Goal: Transaction & Acquisition: Purchase product/service

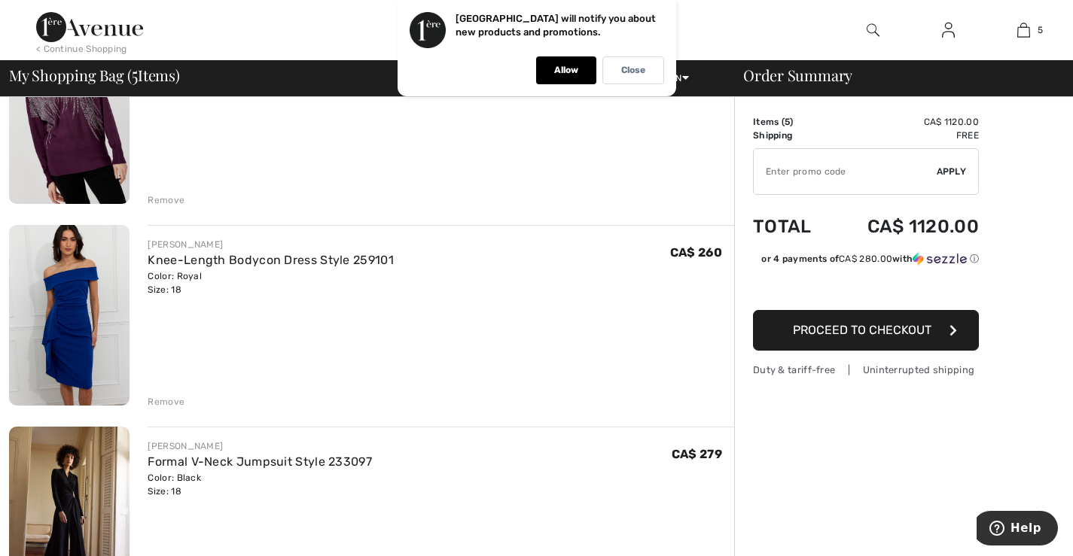
scroll to position [226, 0]
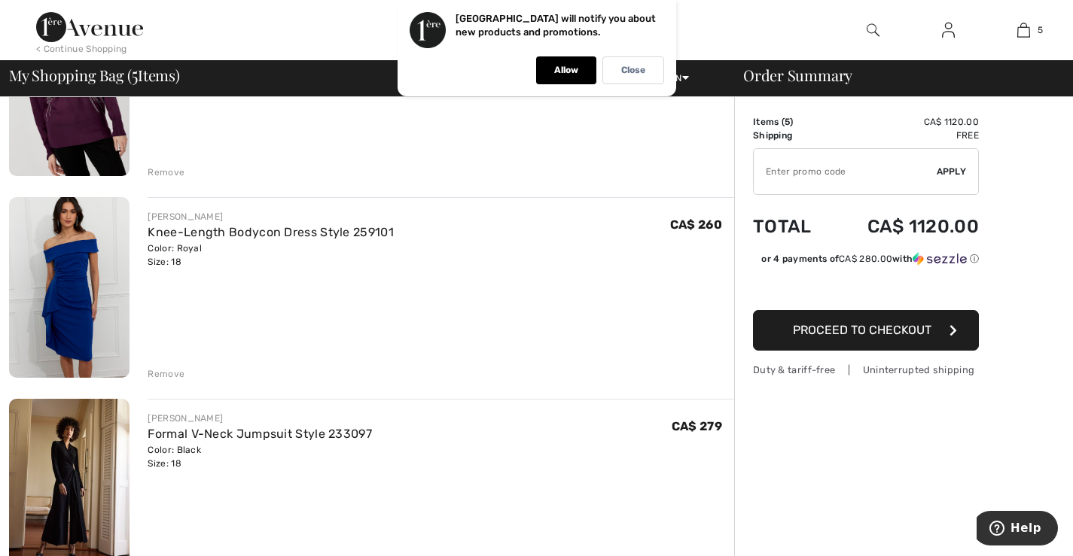
click at [164, 371] on div "Remove" at bounding box center [166, 374] width 37 height 14
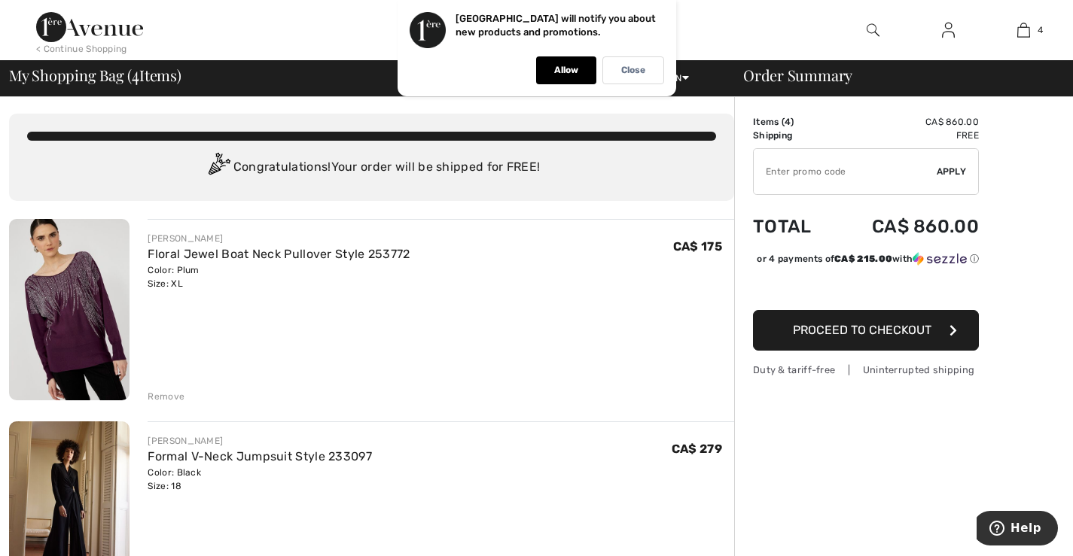
scroll to position [0, 0]
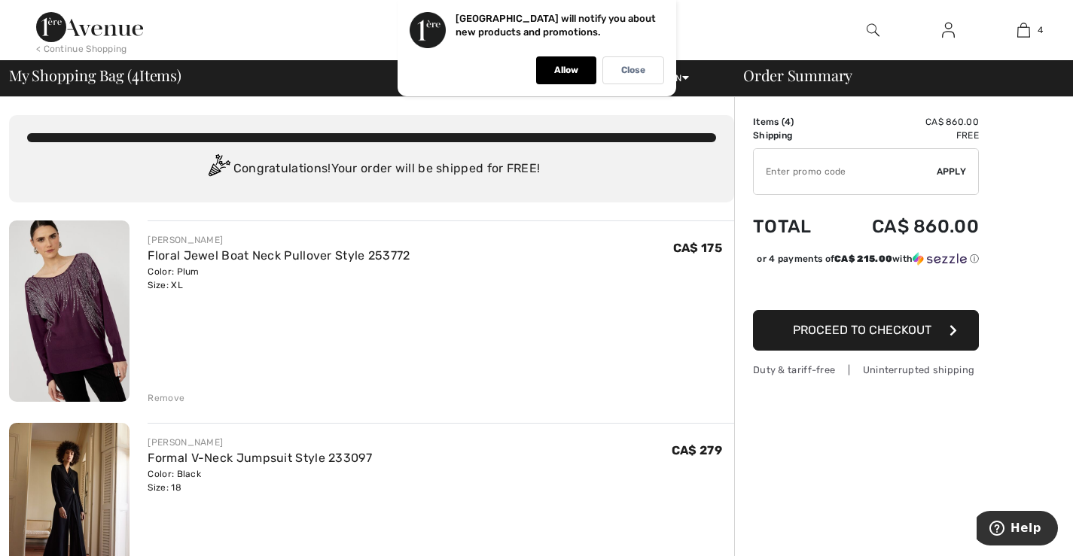
click at [159, 400] on div "Remove" at bounding box center [166, 399] width 37 height 14
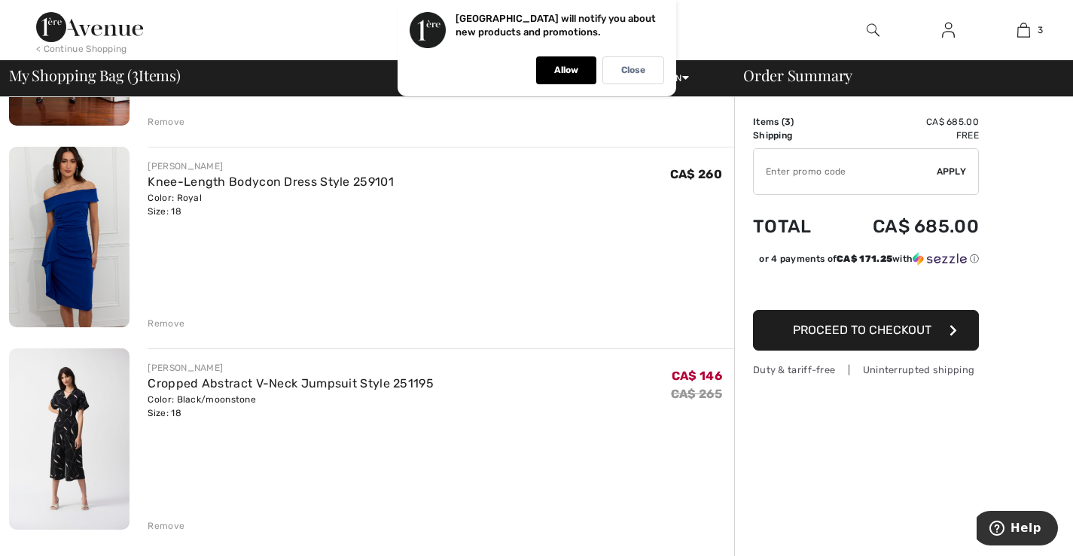
scroll to position [301, 0]
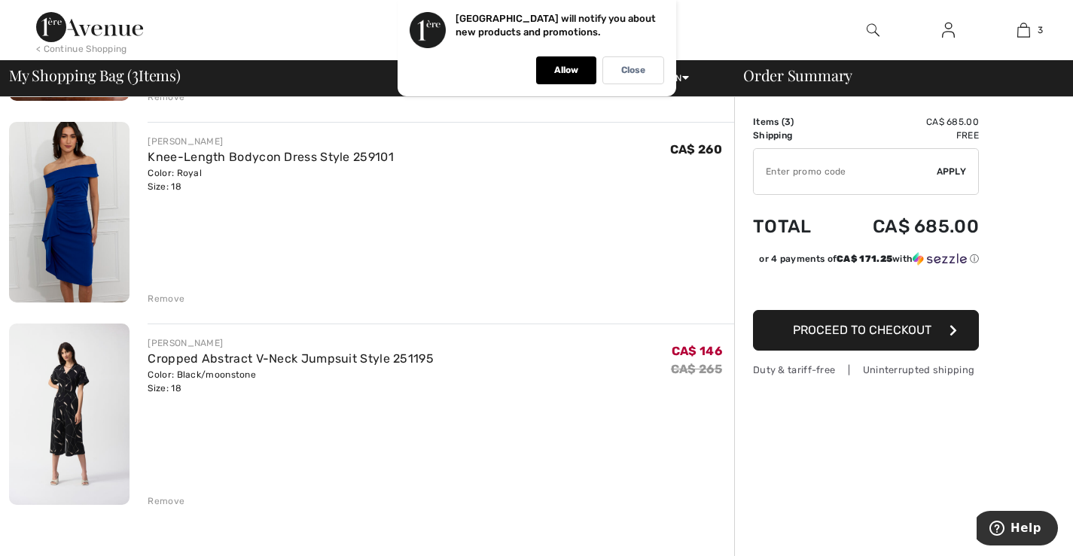
click at [61, 408] on img at bounding box center [69, 414] width 120 height 181
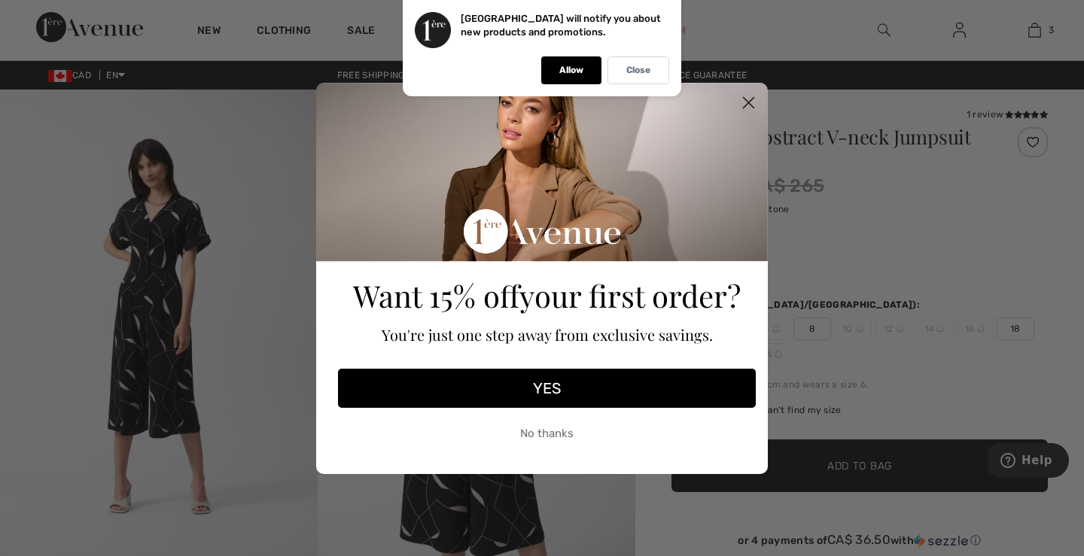
click at [546, 383] on button "YES" at bounding box center [547, 388] width 418 height 39
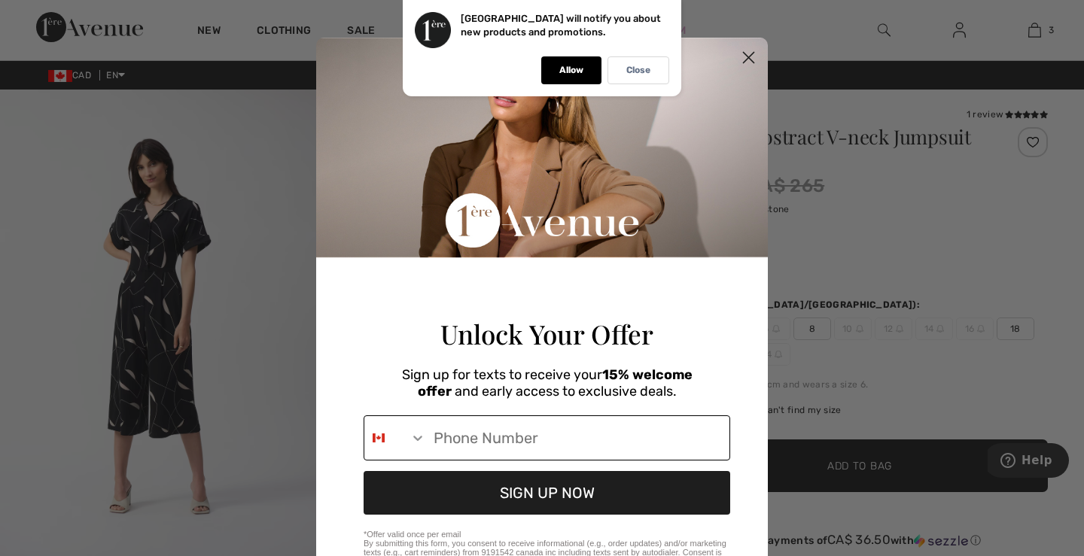
click at [419, 446] on icon "Search Countries" at bounding box center [417, 438] width 15 height 15
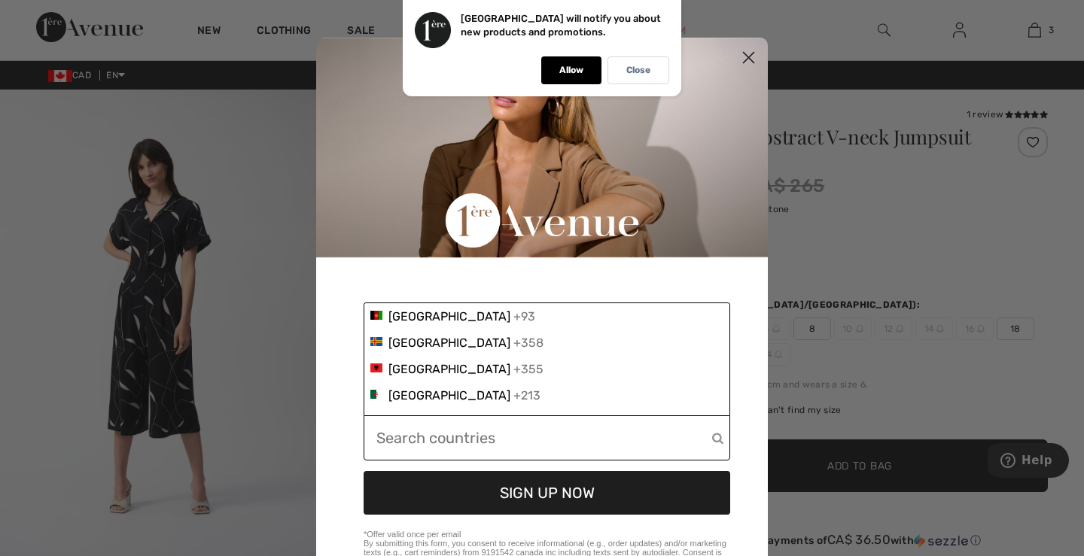
click at [391, 443] on input "Phone Number" at bounding box center [544, 438] width 336 height 44
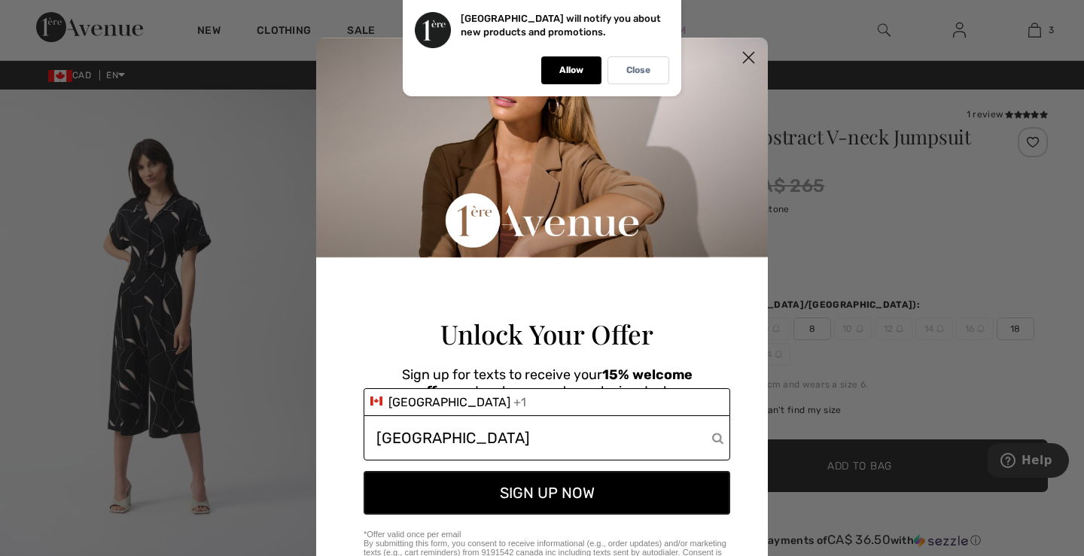
type input "canada"
click at [526, 514] on button "SIGN UP NOW" at bounding box center [547, 493] width 367 height 44
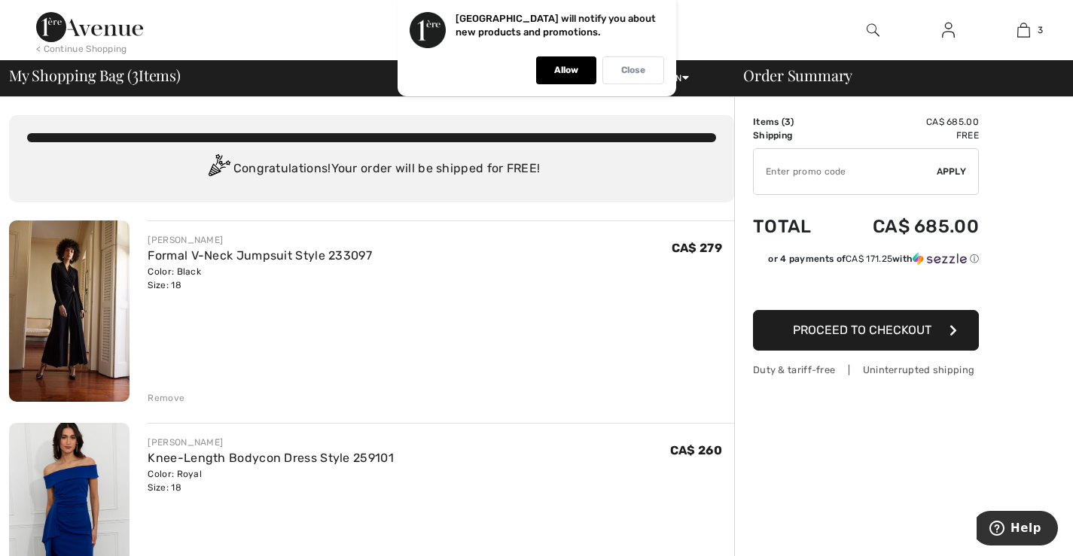
click at [626, 66] on p "Close" at bounding box center [633, 70] width 24 height 11
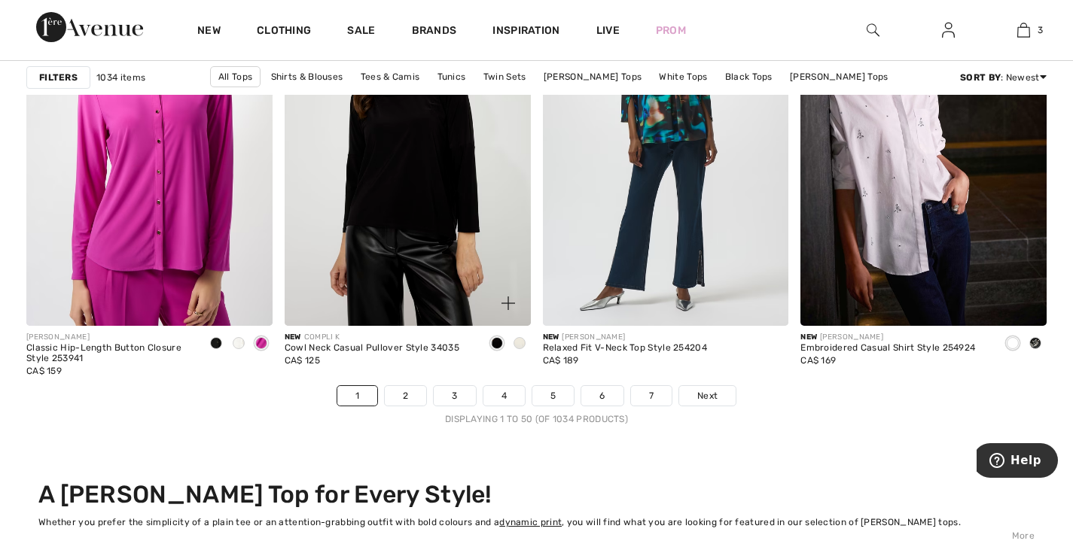
scroll to position [6626, 0]
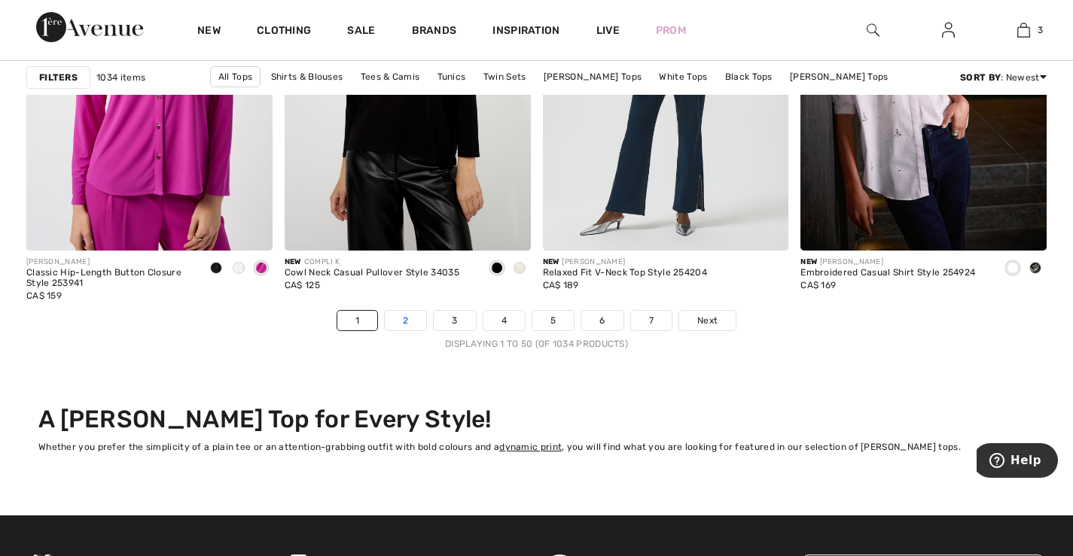
click at [405, 321] on link "2" at bounding box center [405, 321] width 41 height 20
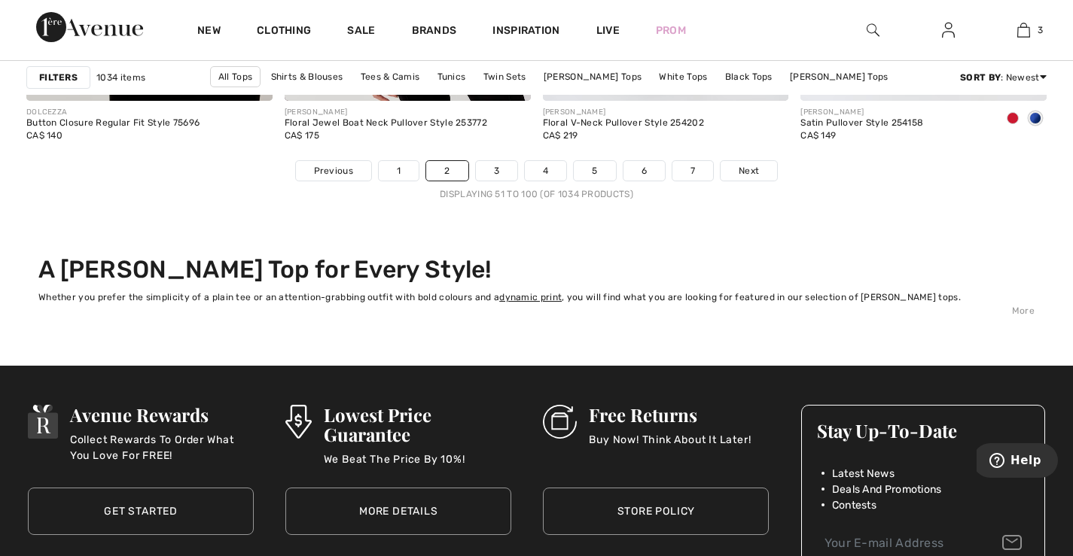
scroll to position [6776, 0]
click at [496, 173] on link "3" at bounding box center [496, 170] width 41 height 20
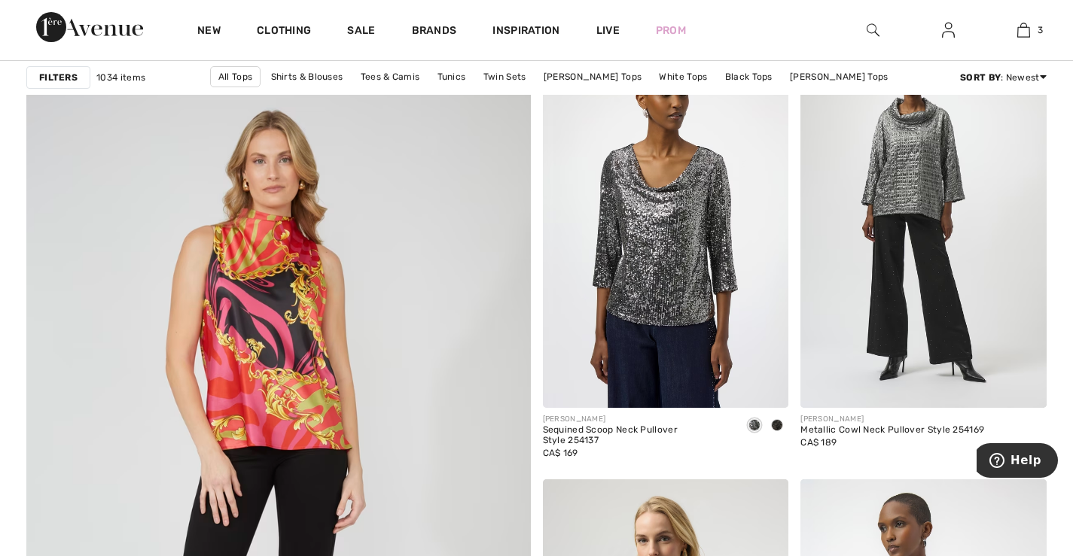
scroll to position [3689, 0]
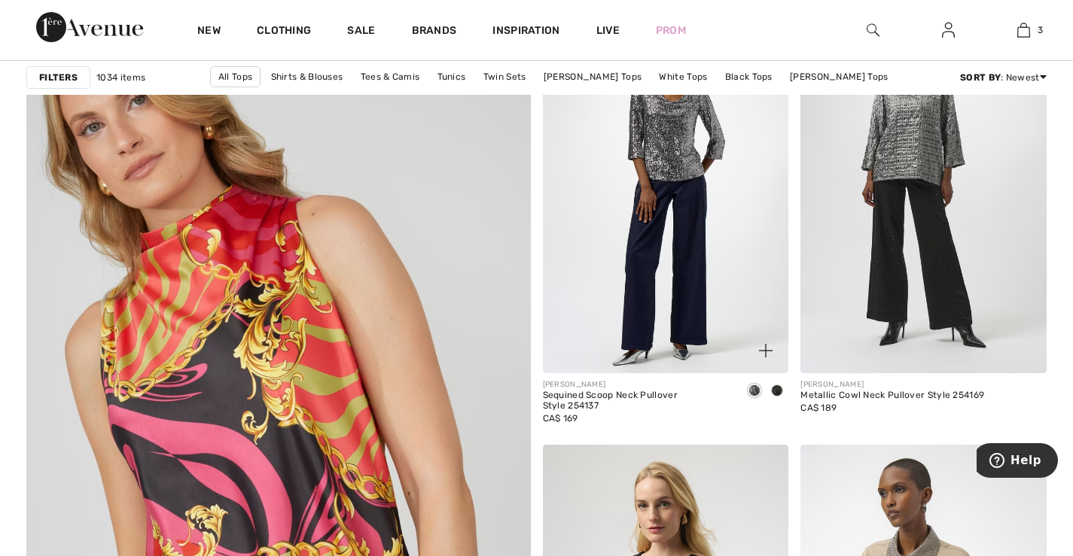
click at [666, 155] on img at bounding box center [666, 189] width 246 height 369
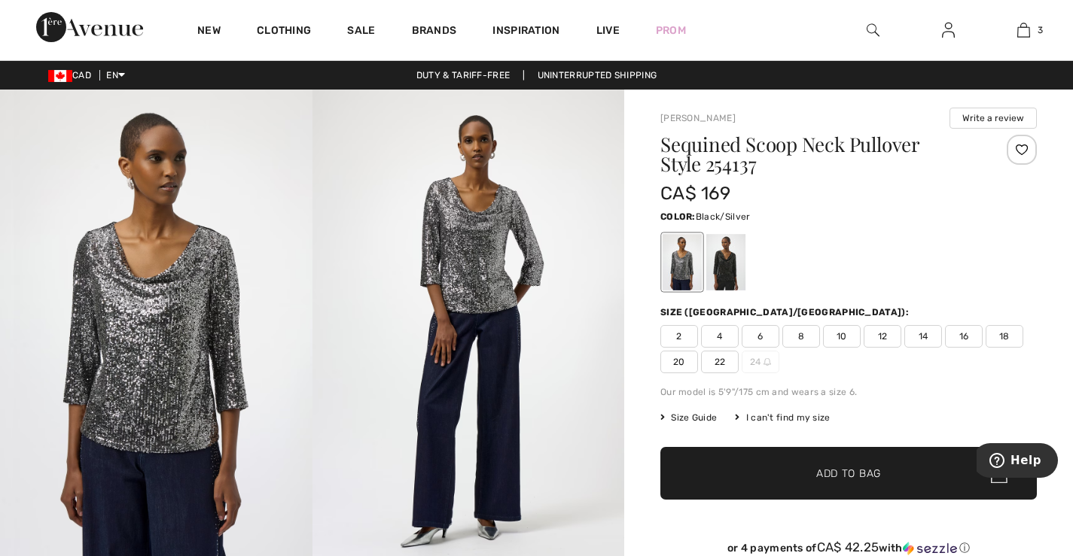
click at [1003, 337] on span "18" at bounding box center [1005, 336] width 38 height 23
click at [850, 468] on span "Add to Bag" at bounding box center [848, 474] width 65 height 16
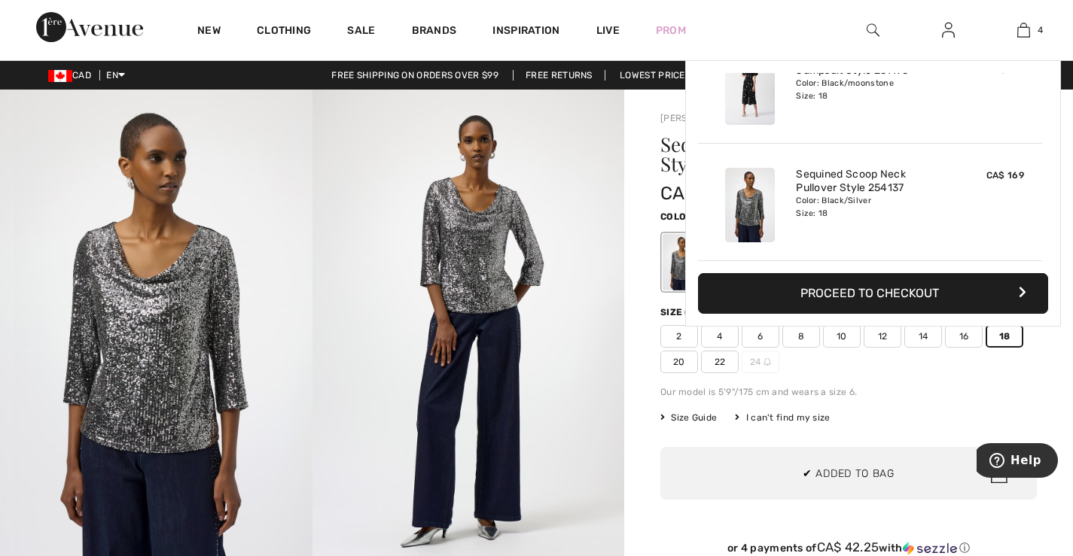
scroll to position [282, 0]
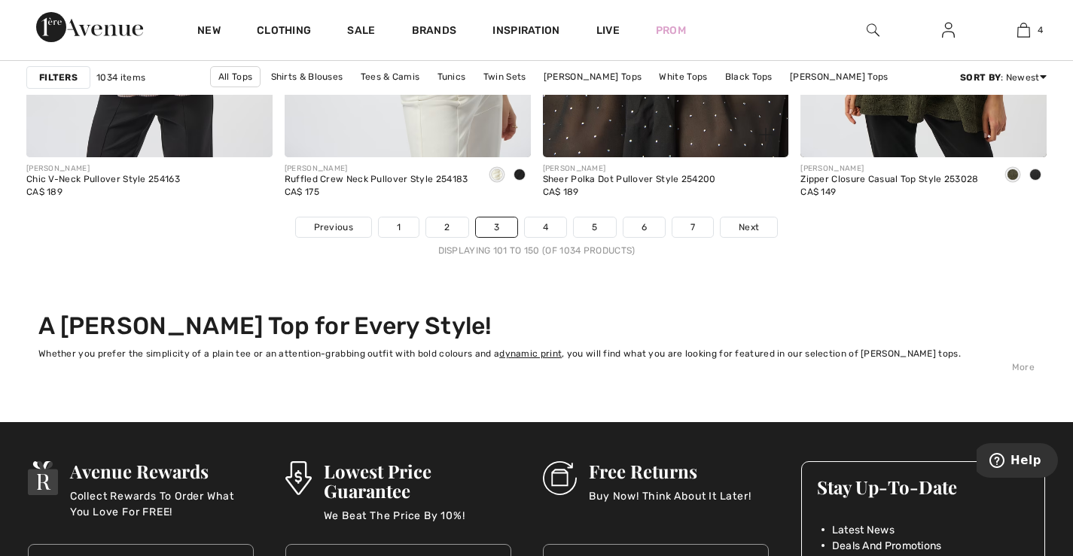
scroll to position [6776, 0]
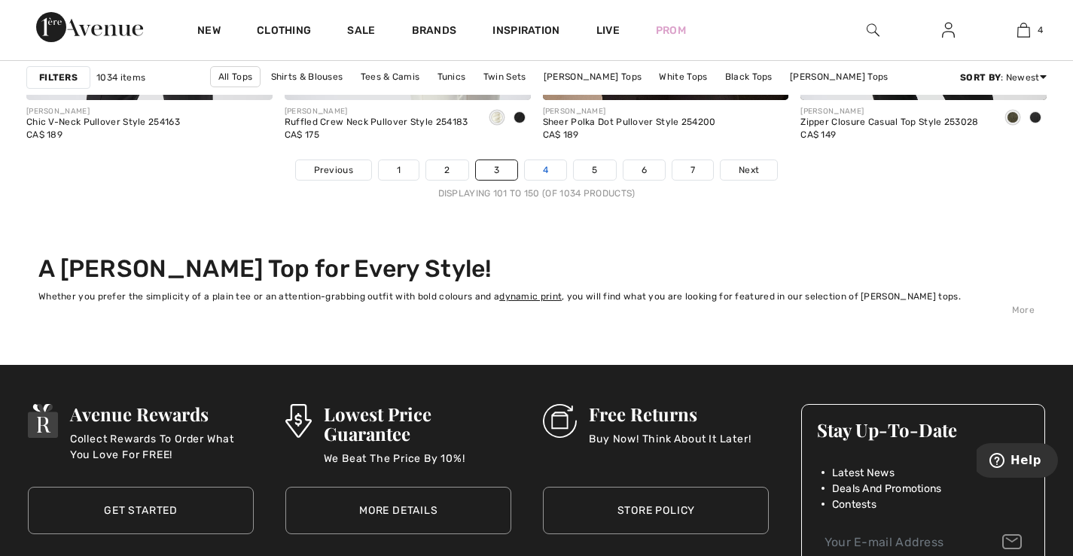
click at [542, 170] on link "4" at bounding box center [545, 170] width 41 height 20
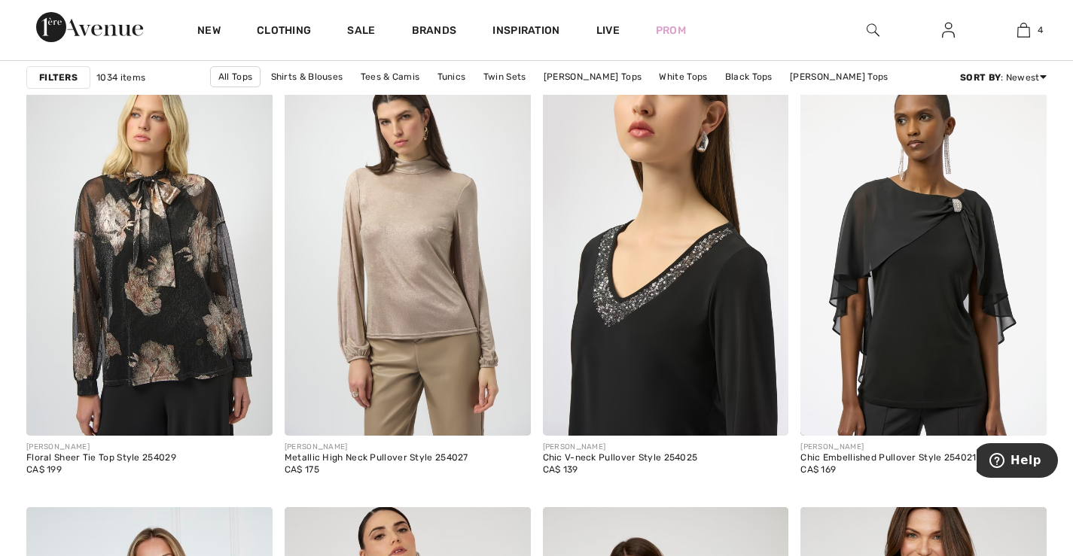
scroll to position [4585, 0]
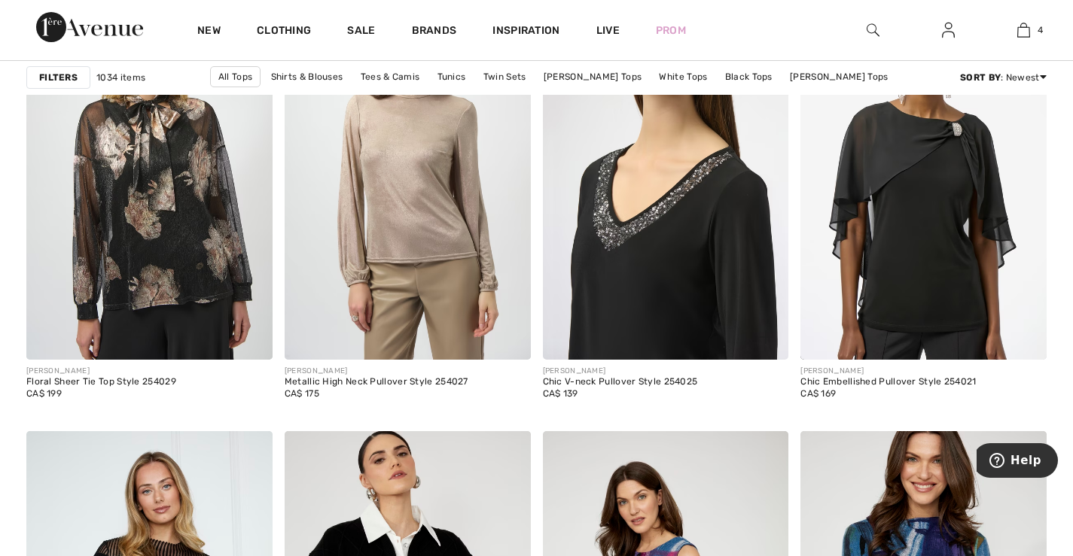
click at [660, 283] on img at bounding box center [666, 174] width 246 height 369
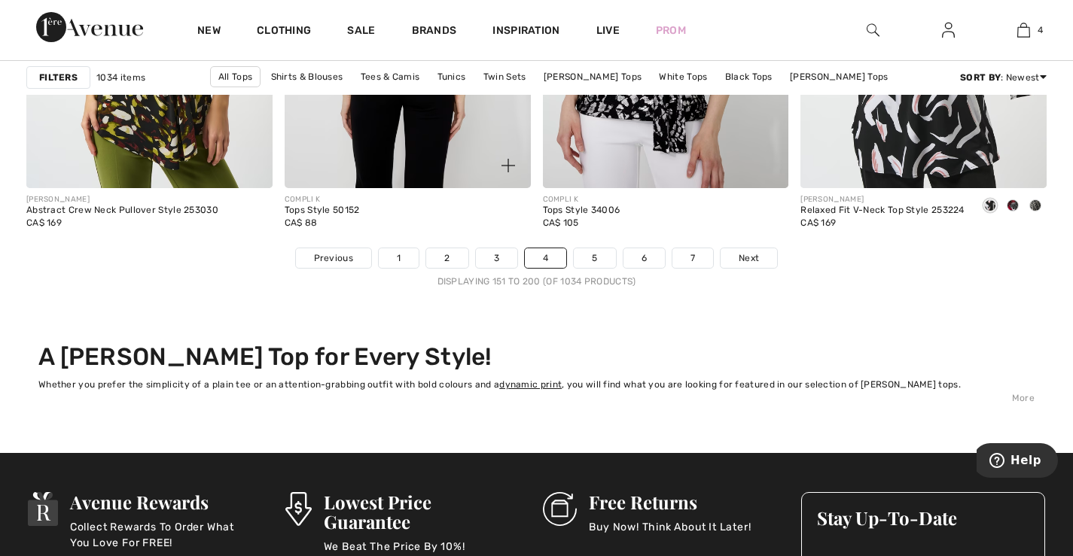
scroll to position [6768, 0]
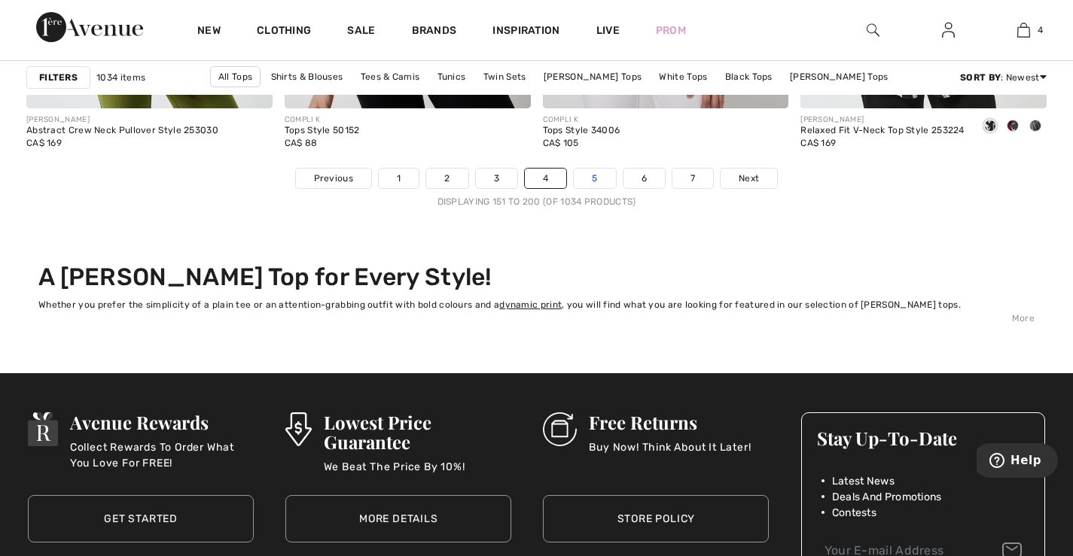
click at [597, 181] on link "5" at bounding box center [594, 179] width 41 height 20
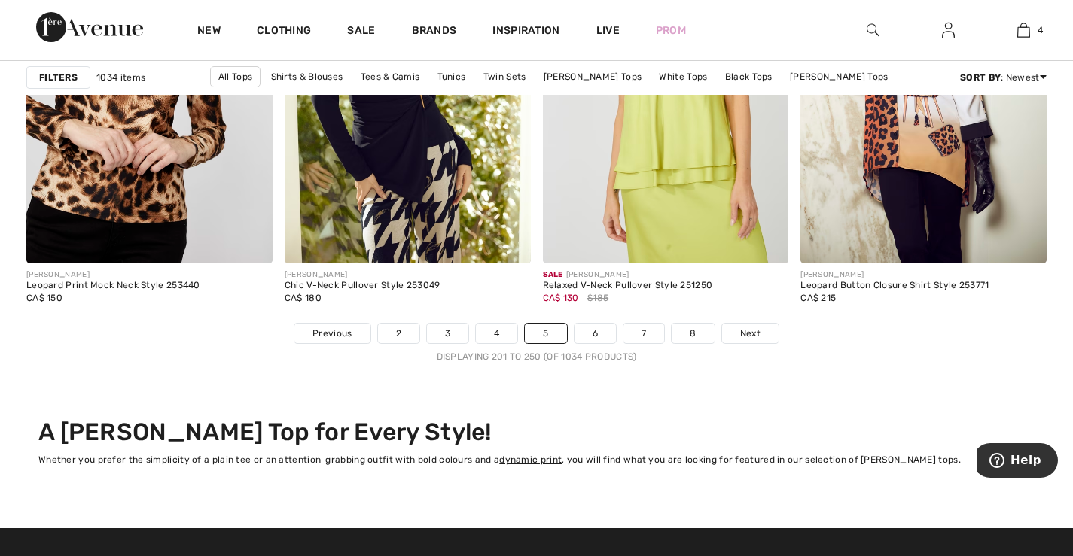
scroll to position [6626, 0]
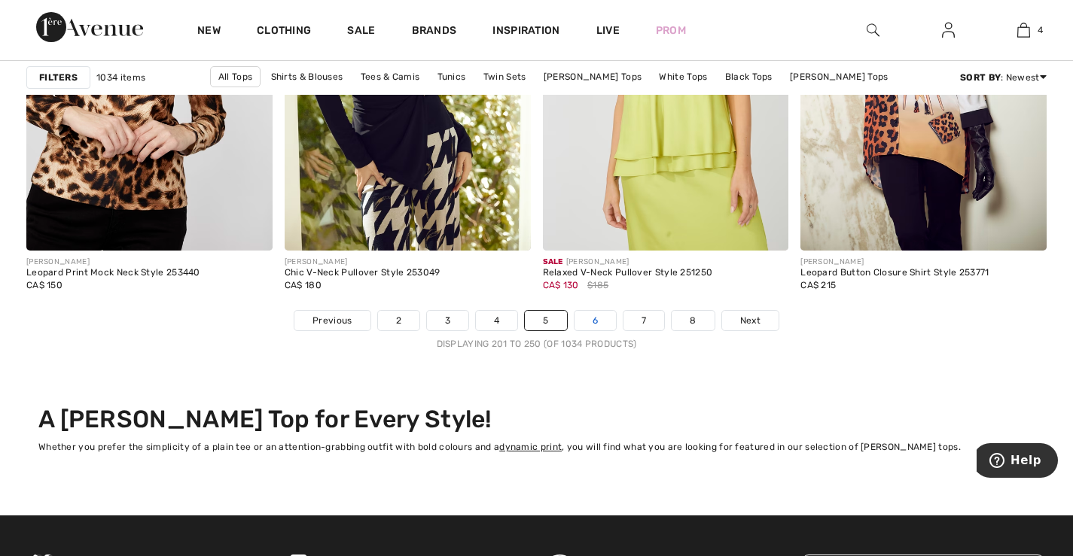
click at [592, 319] on link "6" at bounding box center [594, 321] width 41 height 20
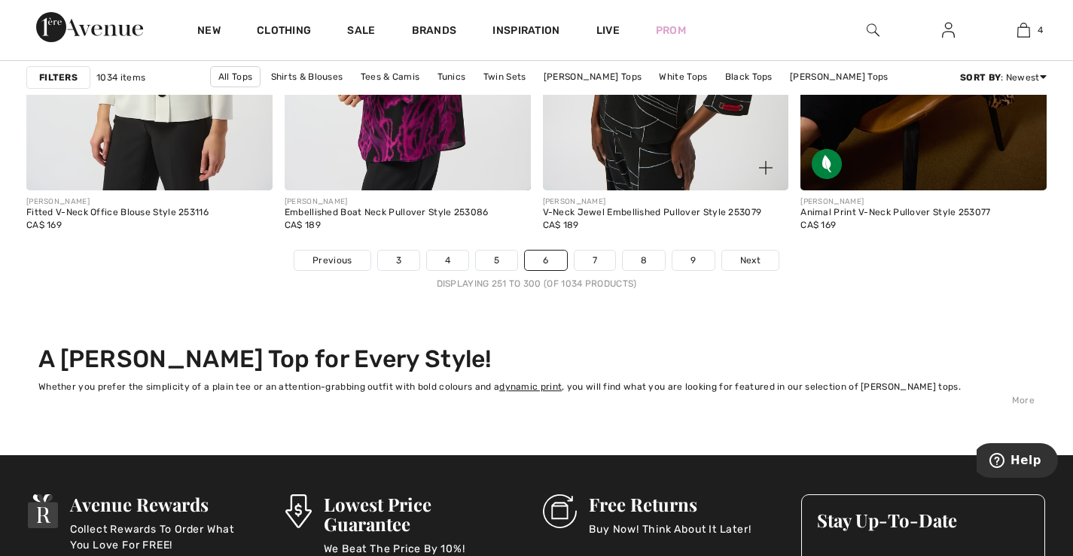
scroll to position [6701, 0]
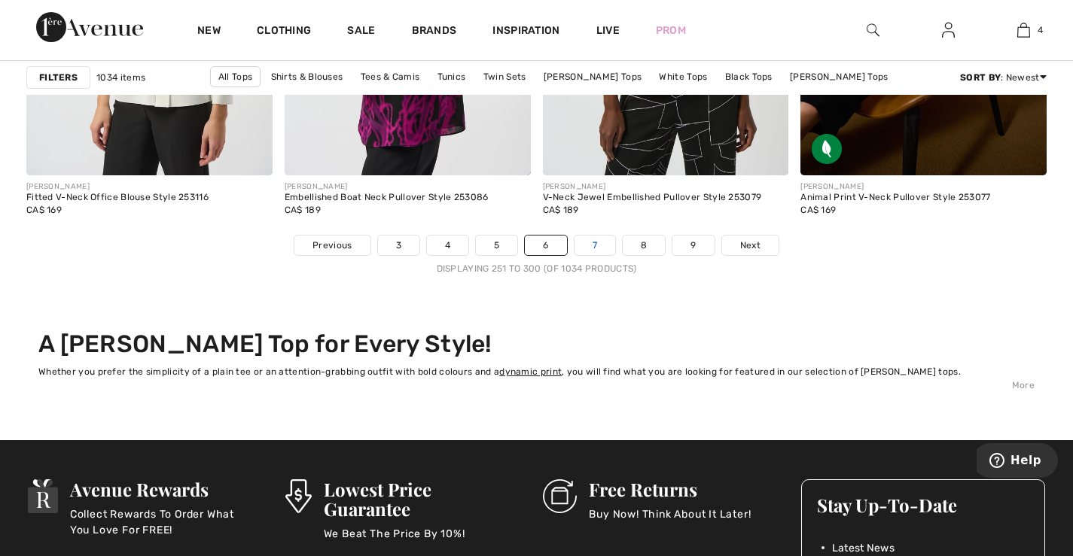
click at [589, 243] on link "7" at bounding box center [594, 246] width 41 height 20
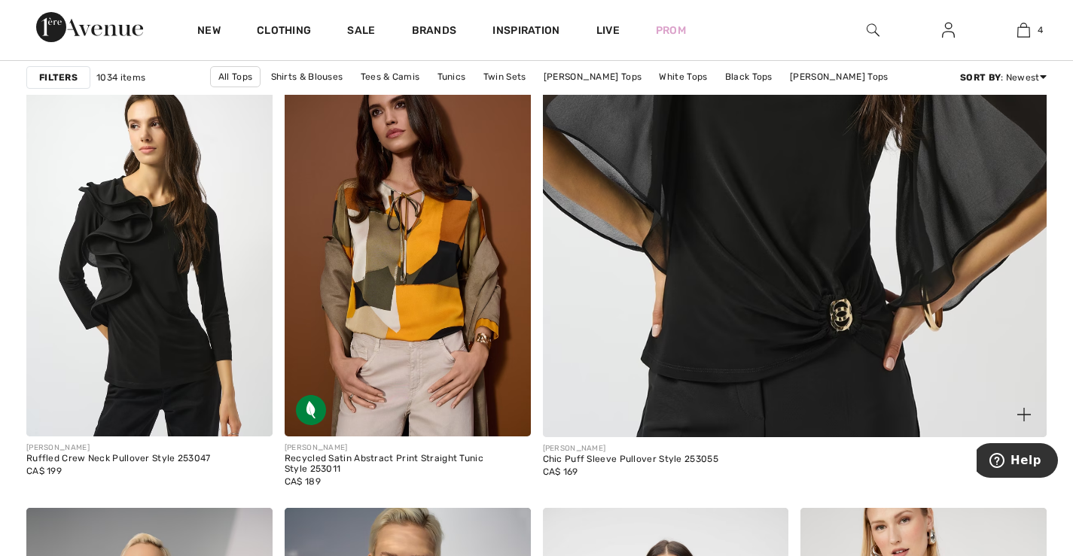
click at [747, 215] on img at bounding box center [794, 80] width 605 height 907
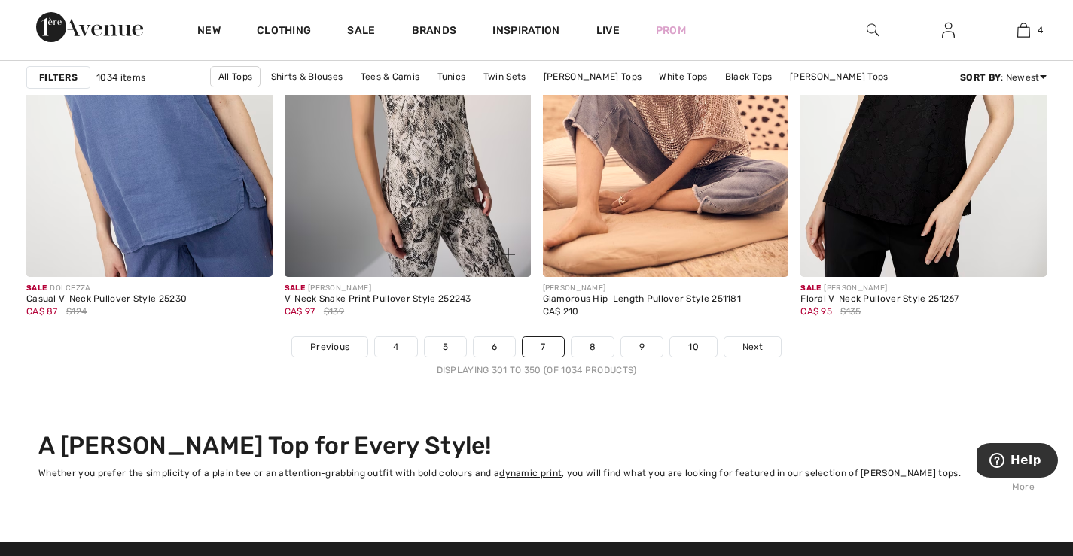
scroll to position [6626, 0]
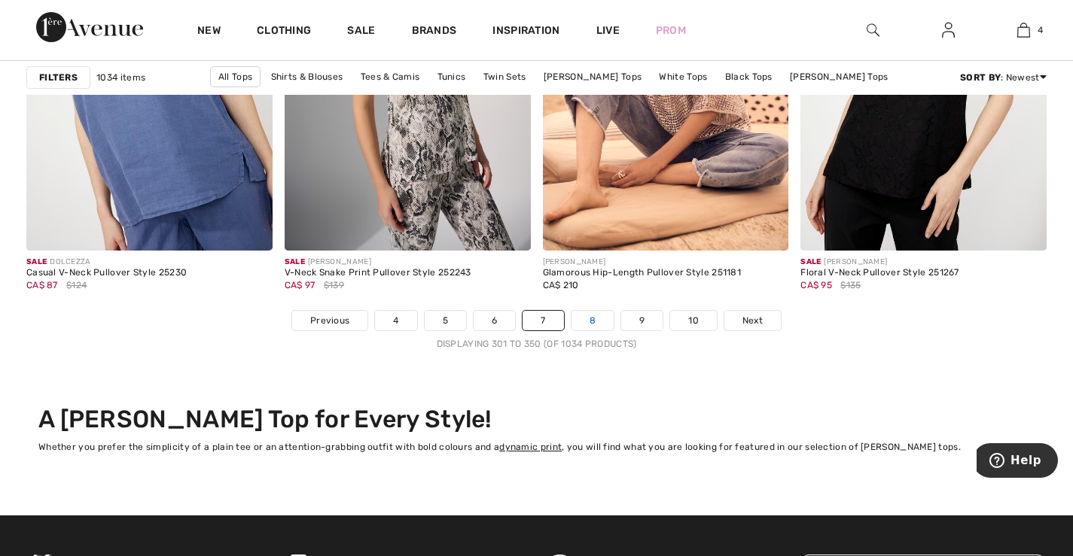
click at [596, 322] on link "8" at bounding box center [592, 321] width 42 height 20
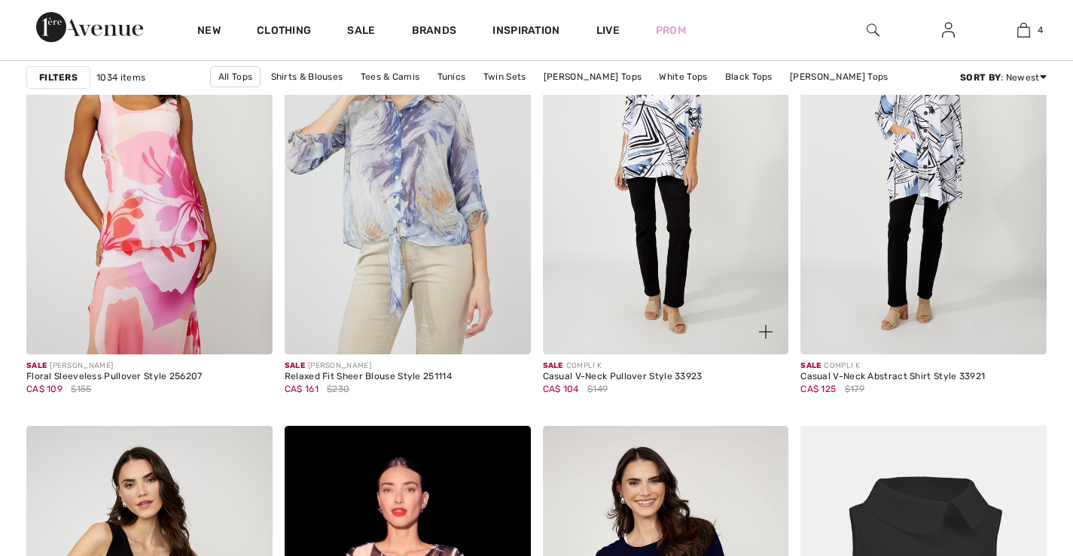
scroll to position [2485, 0]
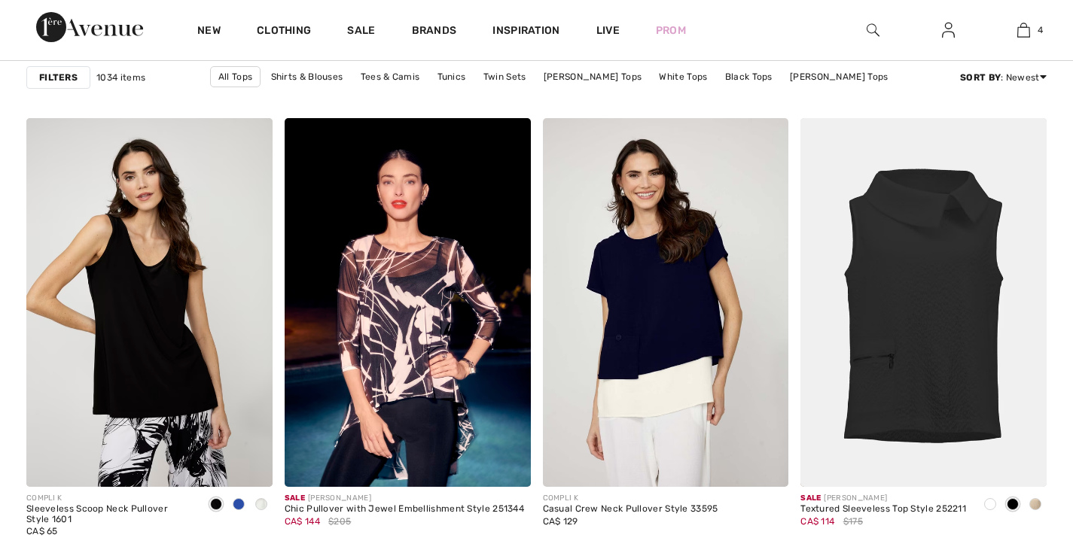
checkbox input "true"
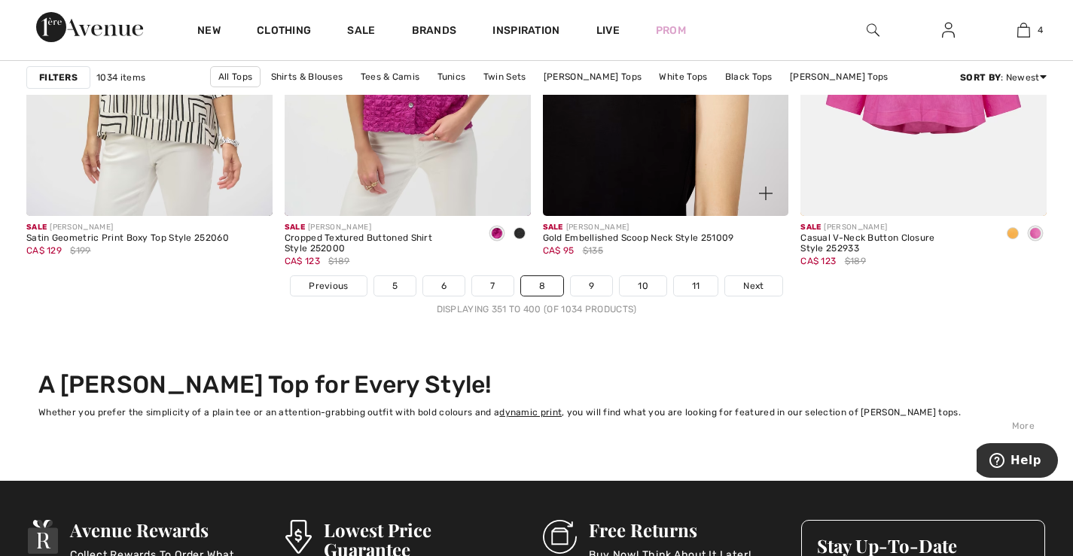
scroll to position [6701, 0]
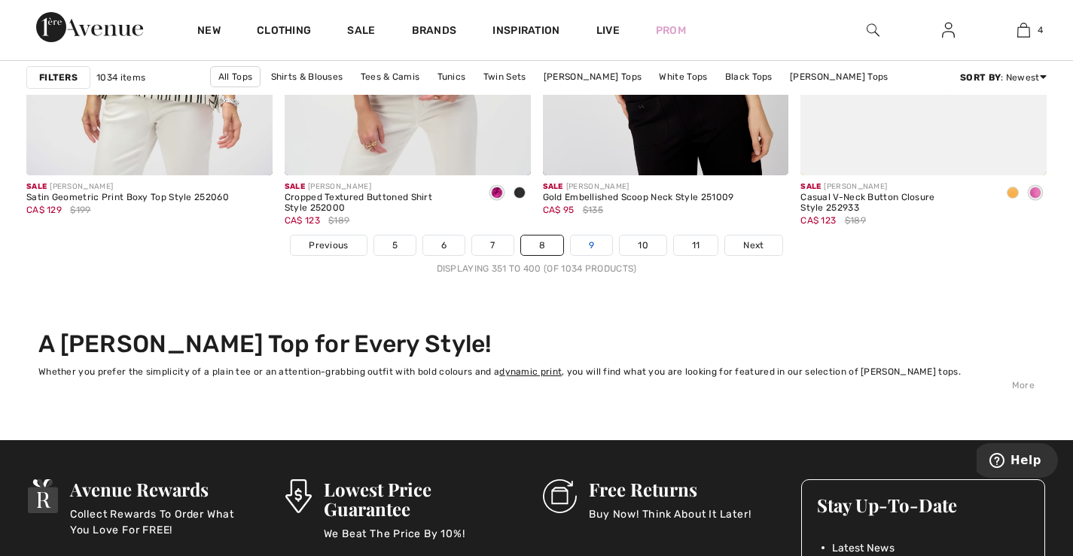
click at [590, 246] on link "9" at bounding box center [591, 246] width 41 height 20
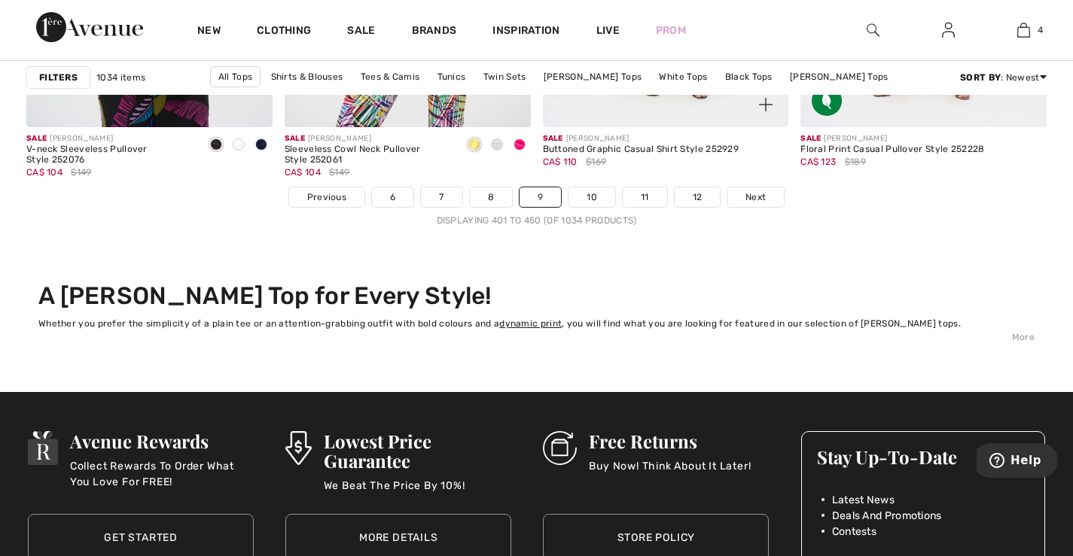
scroll to position [6776, 0]
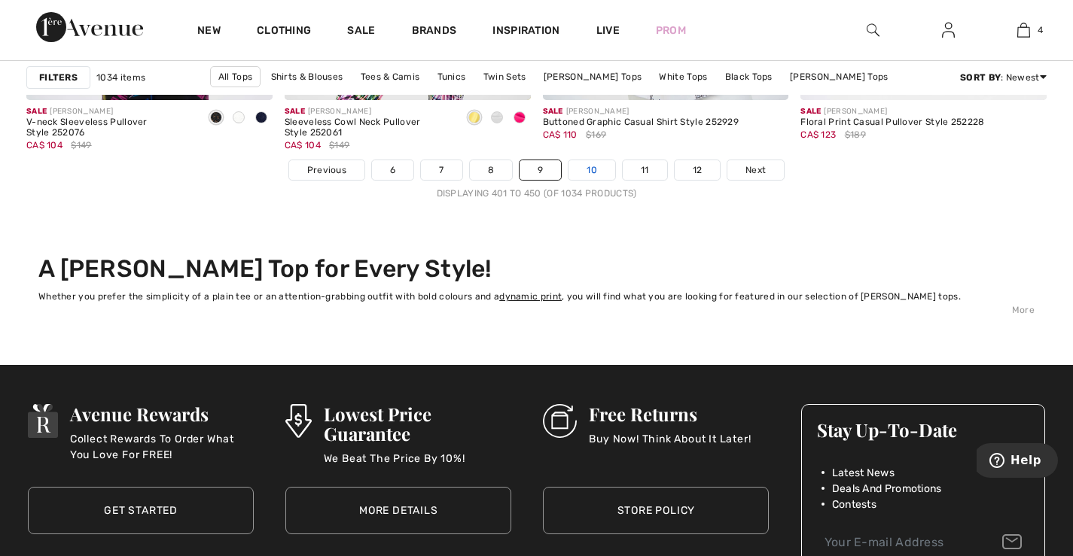
click at [588, 168] on link "10" at bounding box center [591, 170] width 47 height 20
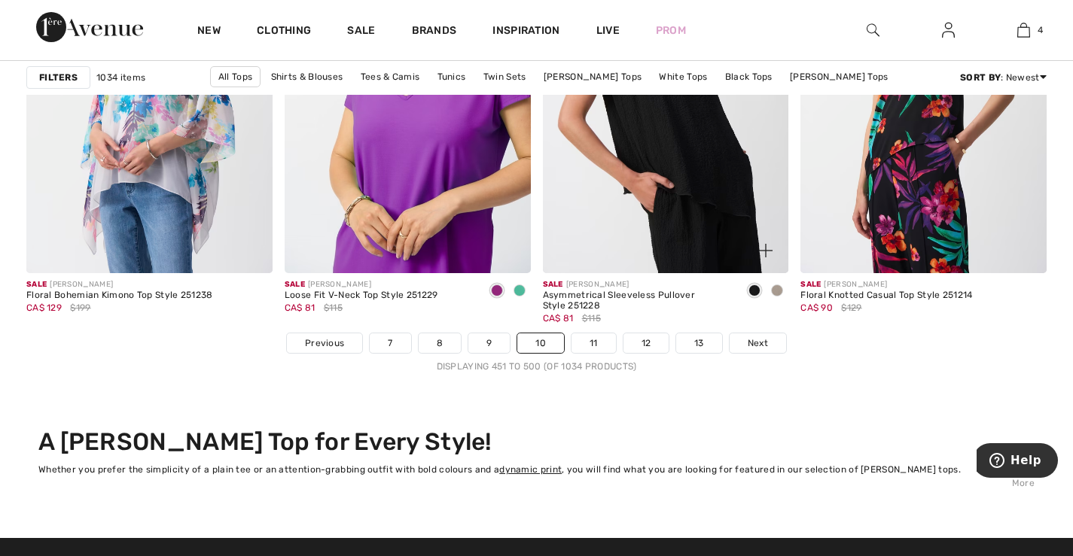
scroll to position [6550, 0]
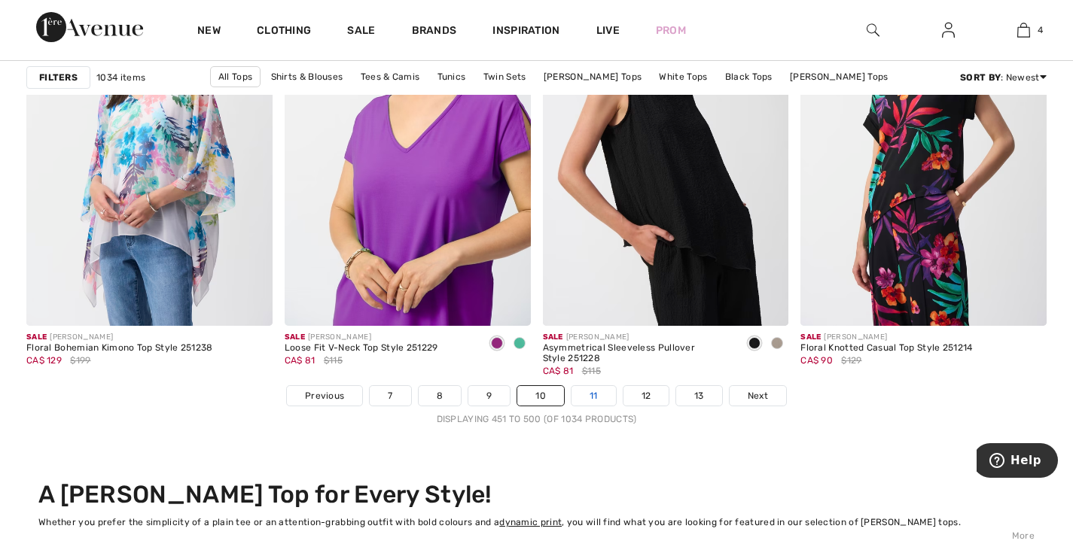
click at [594, 396] on link "11" at bounding box center [593, 396] width 44 height 20
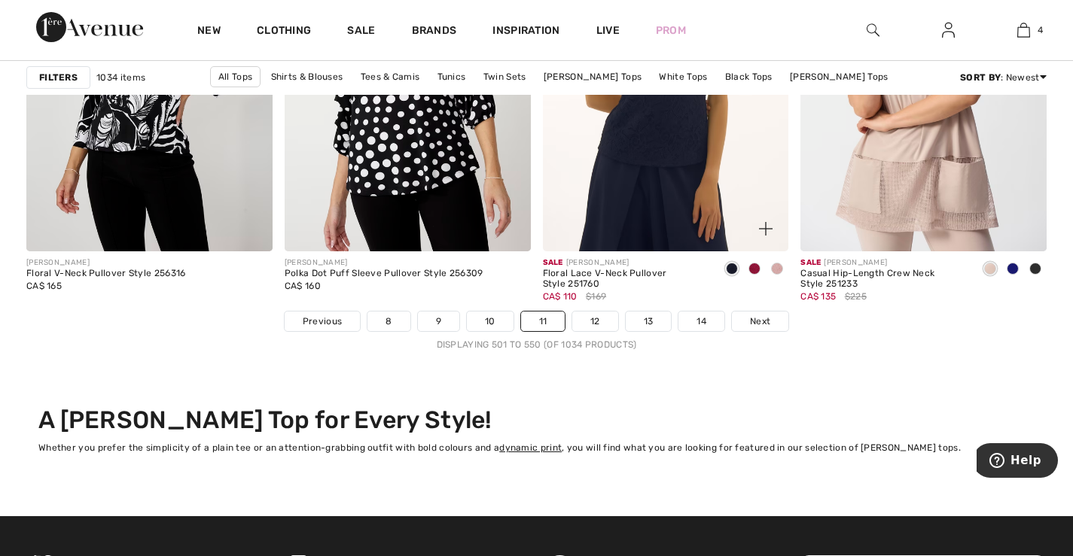
scroll to position [6701, 0]
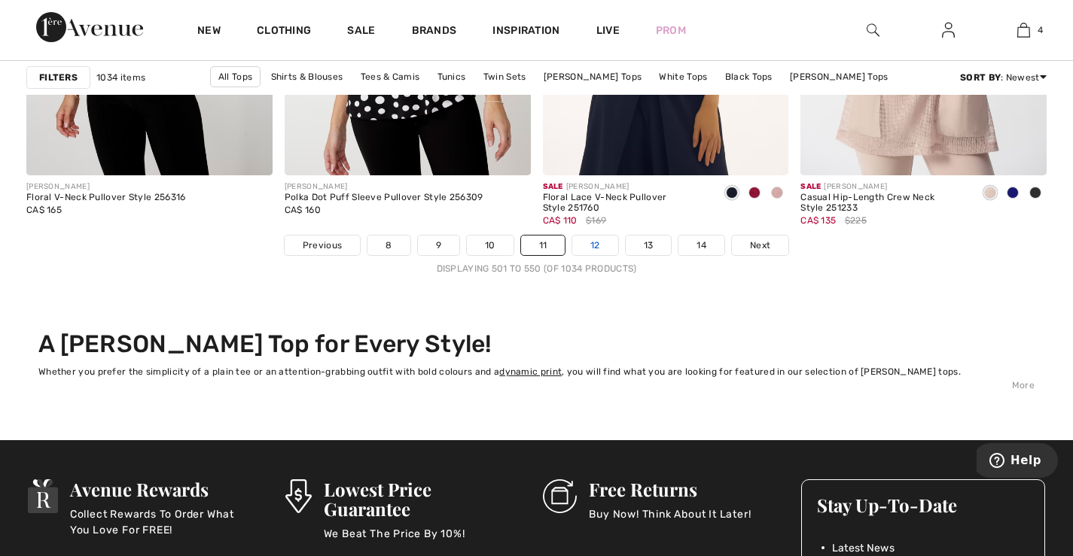
click at [595, 242] on link "12" at bounding box center [595, 246] width 46 height 20
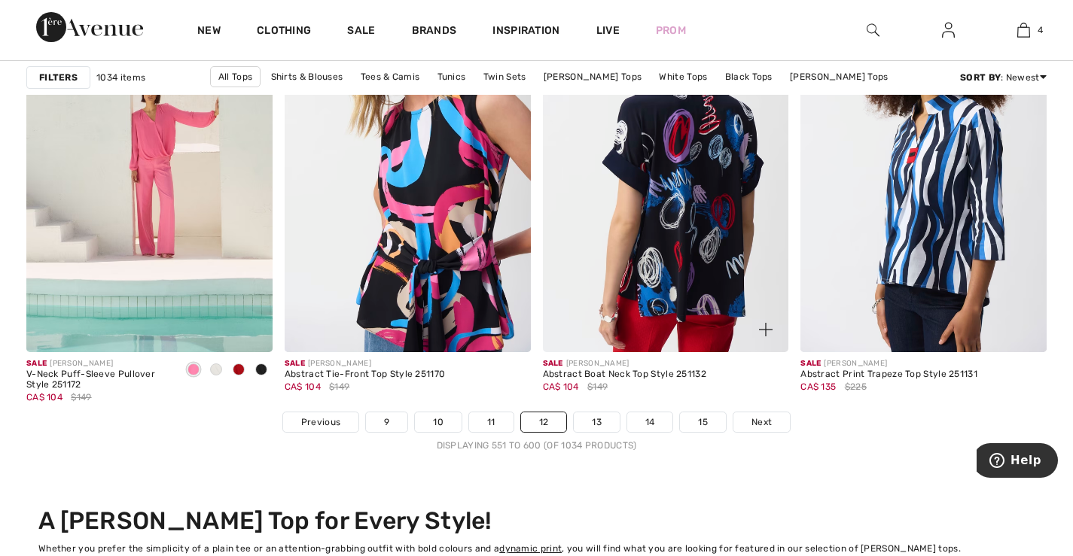
scroll to position [6701, 0]
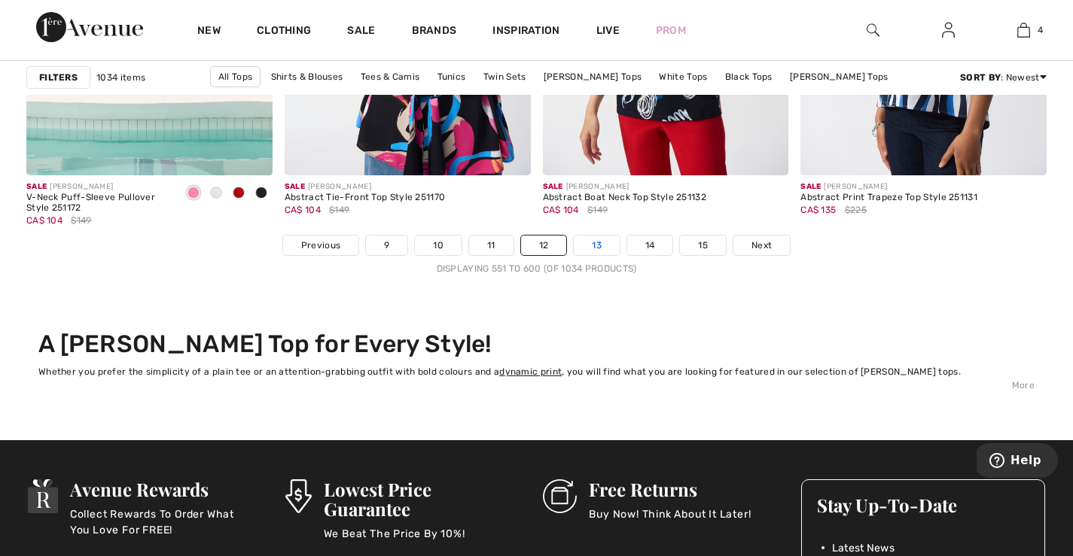
click at [596, 249] on link "13" at bounding box center [597, 246] width 46 height 20
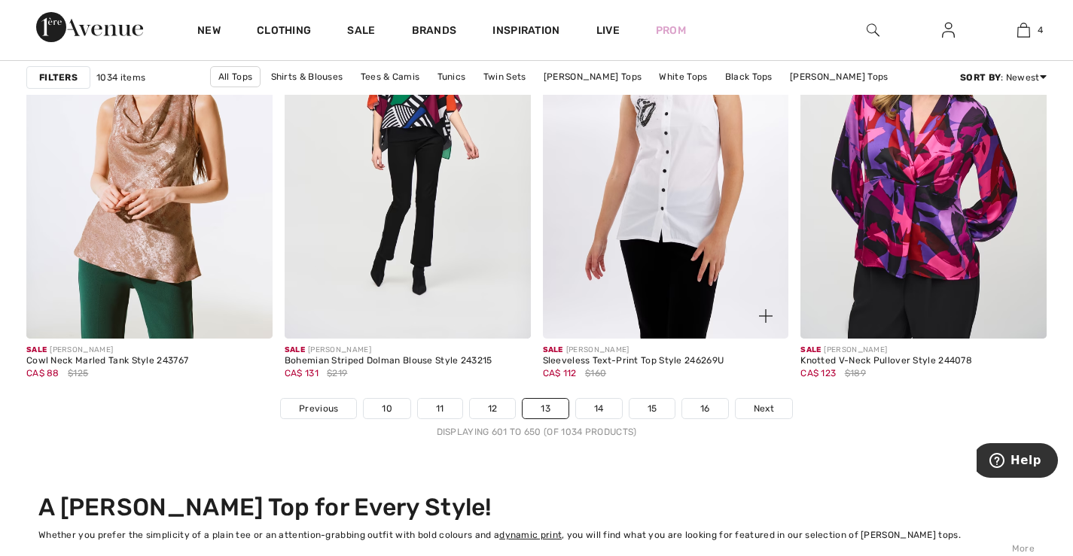
scroll to position [6776, 0]
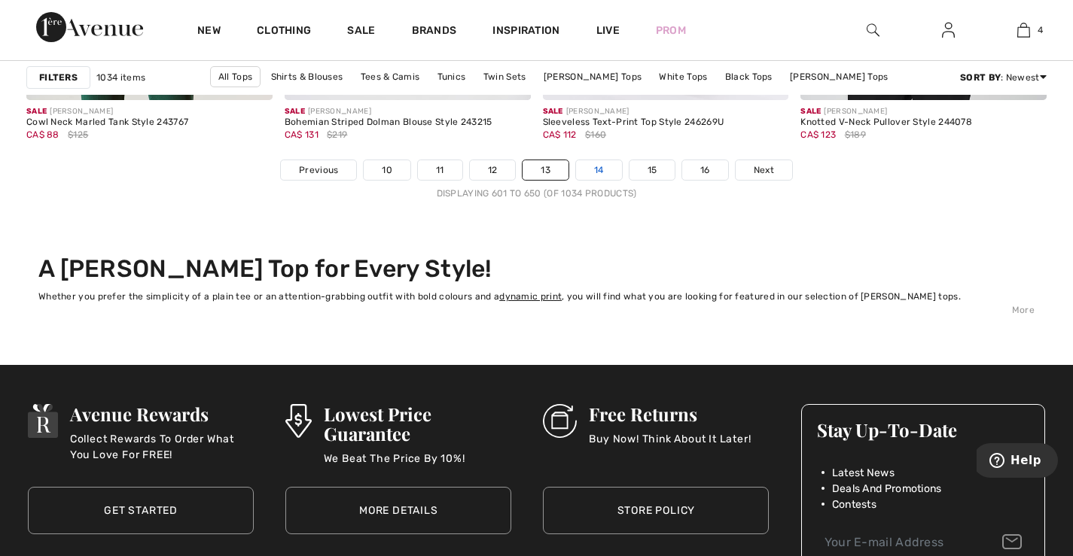
click at [599, 171] on link "14" at bounding box center [599, 170] width 46 height 20
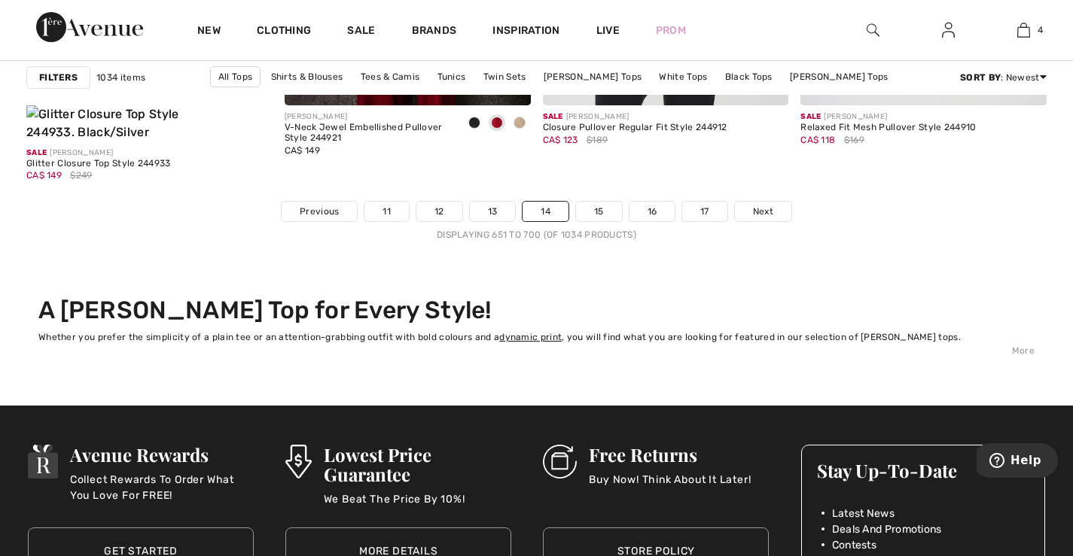
scroll to position [6776, 0]
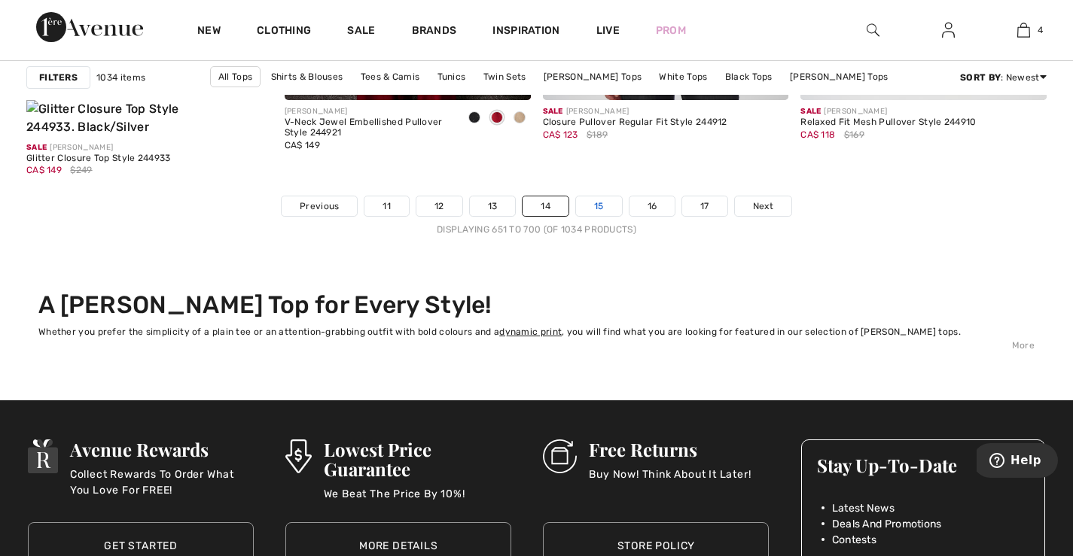
click at [599, 197] on link "15" at bounding box center [599, 207] width 46 height 20
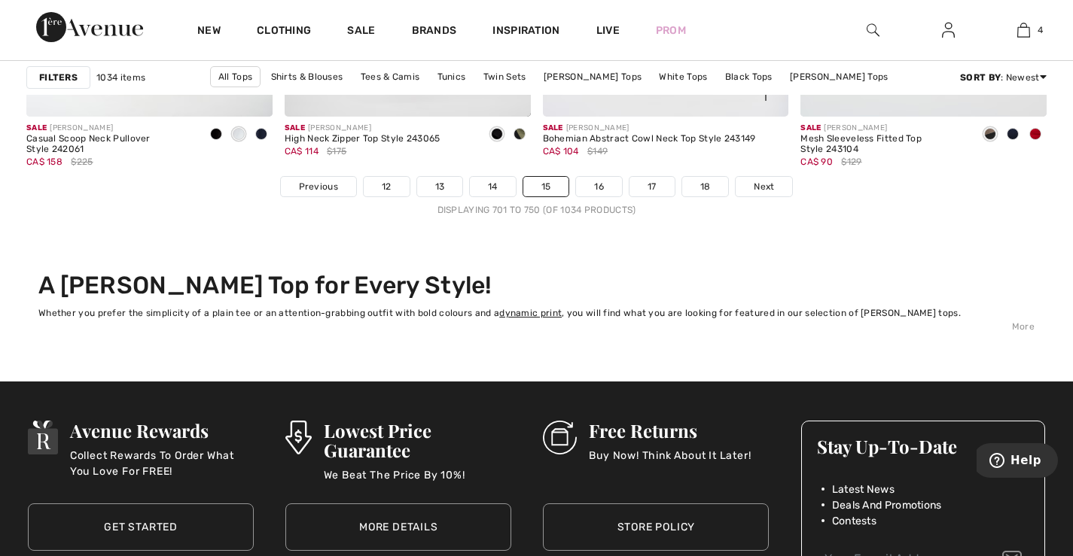
scroll to position [6776, 0]
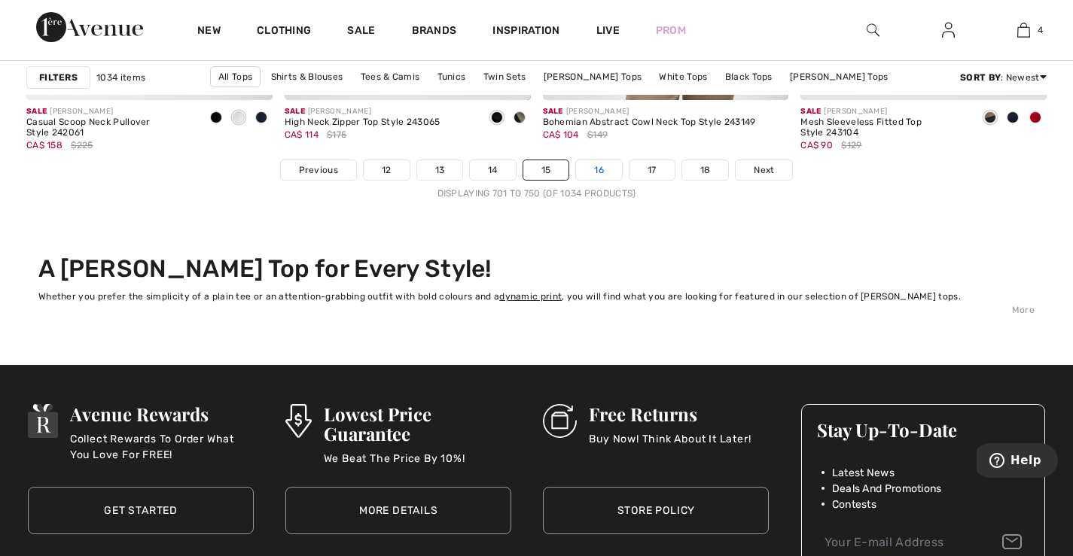
click at [602, 174] on link "16" at bounding box center [599, 170] width 46 height 20
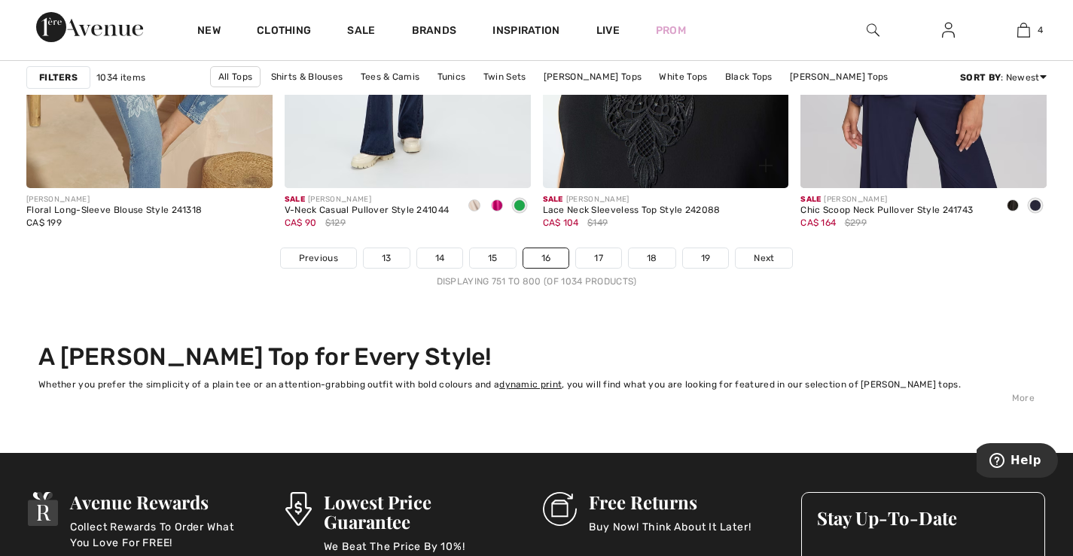
scroll to position [6701, 0]
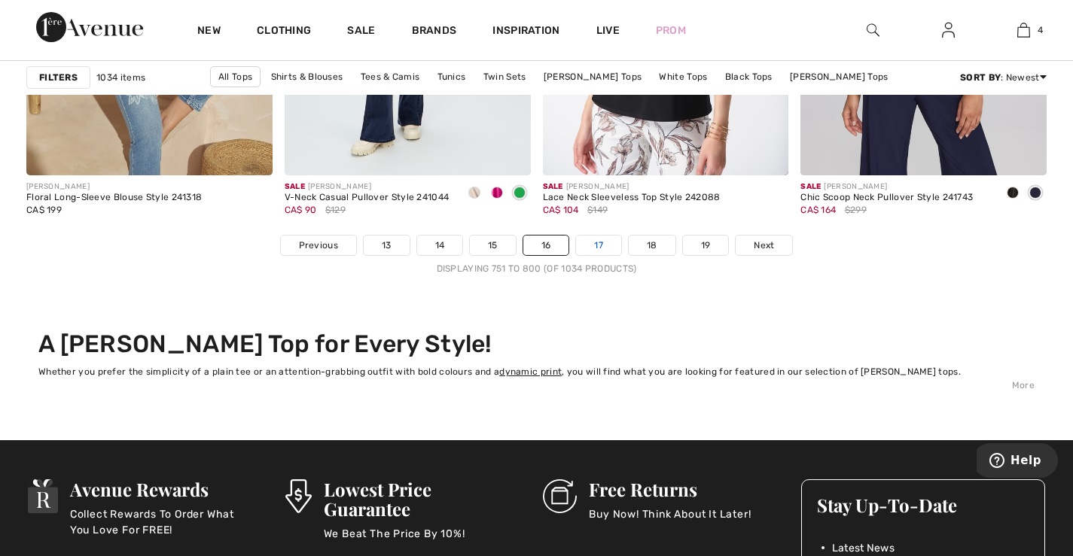
click at [601, 239] on link "17" at bounding box center [598, 246] width 45 height 20
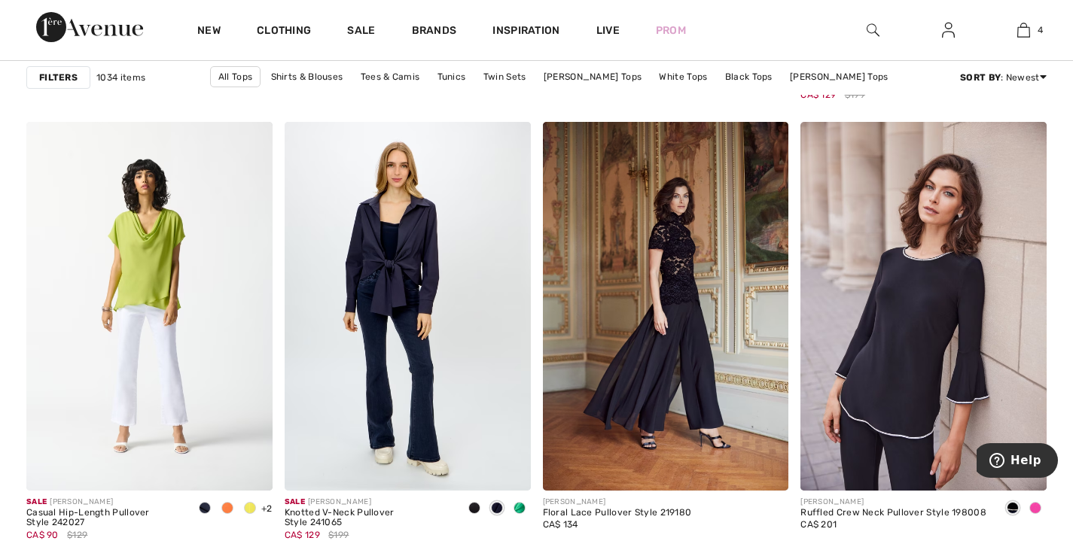
scroll to position [4969, 0]
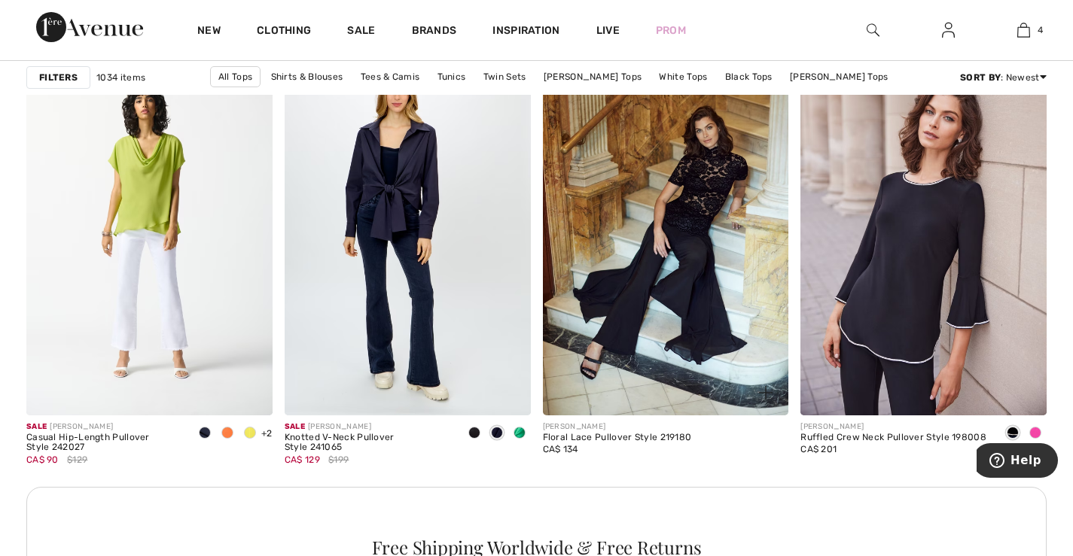
click at [702, 206] on img at bounding box center [666, 231] width 246 height 369
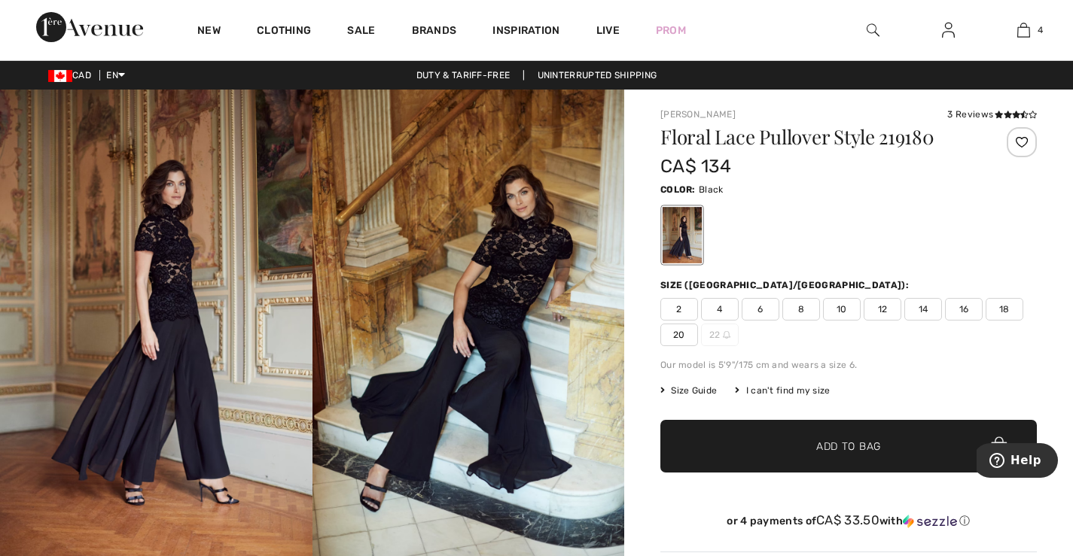
click at [521, 260] on img at bounding box center [468, 324] width 312 height 468
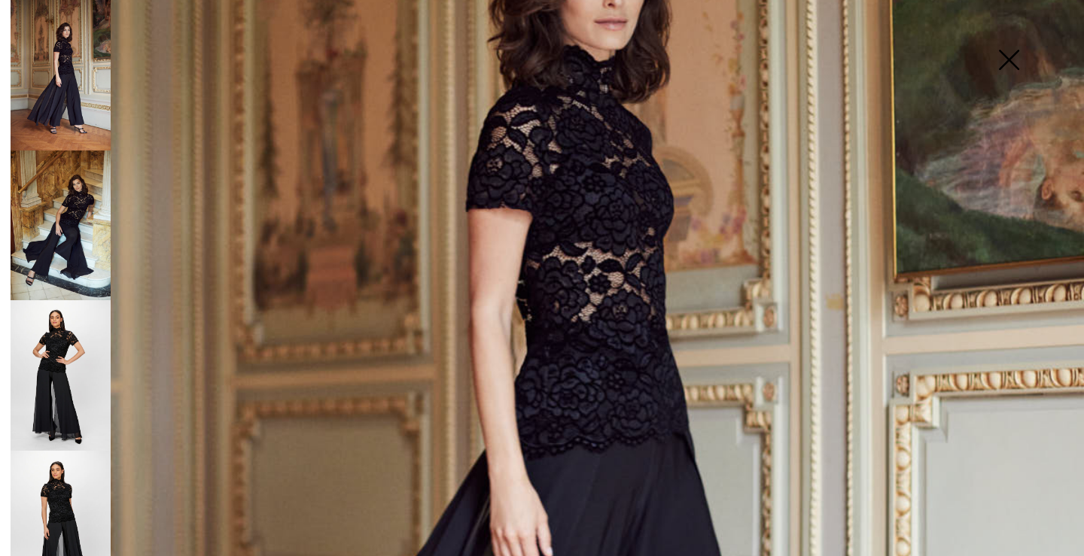
scroll to position [376, 0]
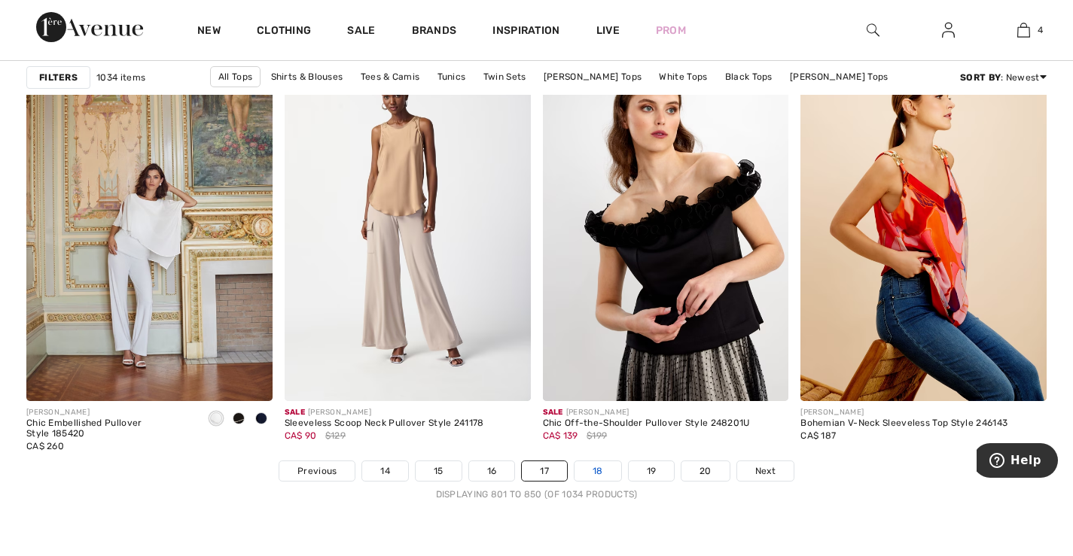
click at [596, 474] on link "18" at bounding box center [597, 472] width 47 height 20
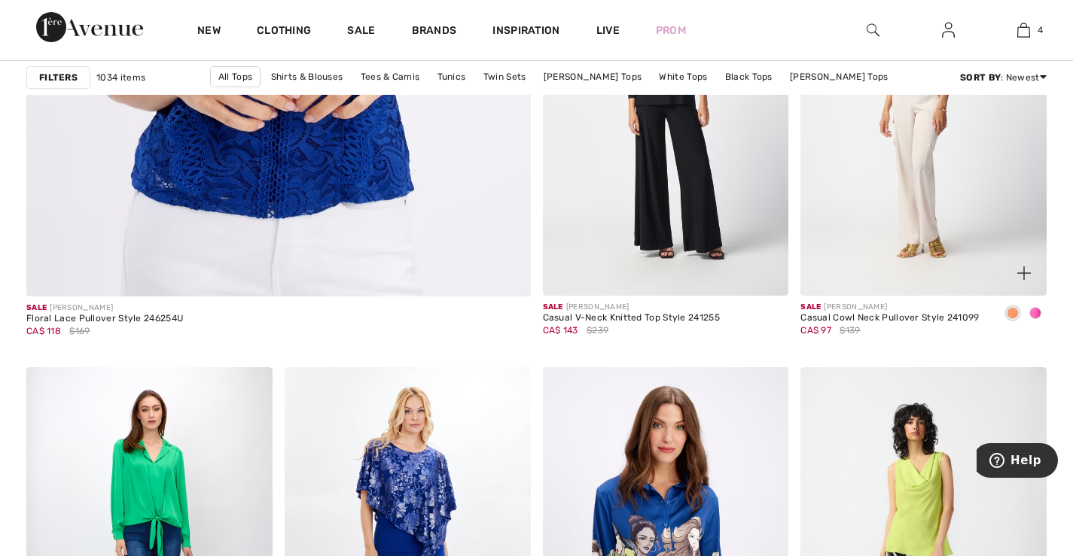
scroll to position [4216, 0]
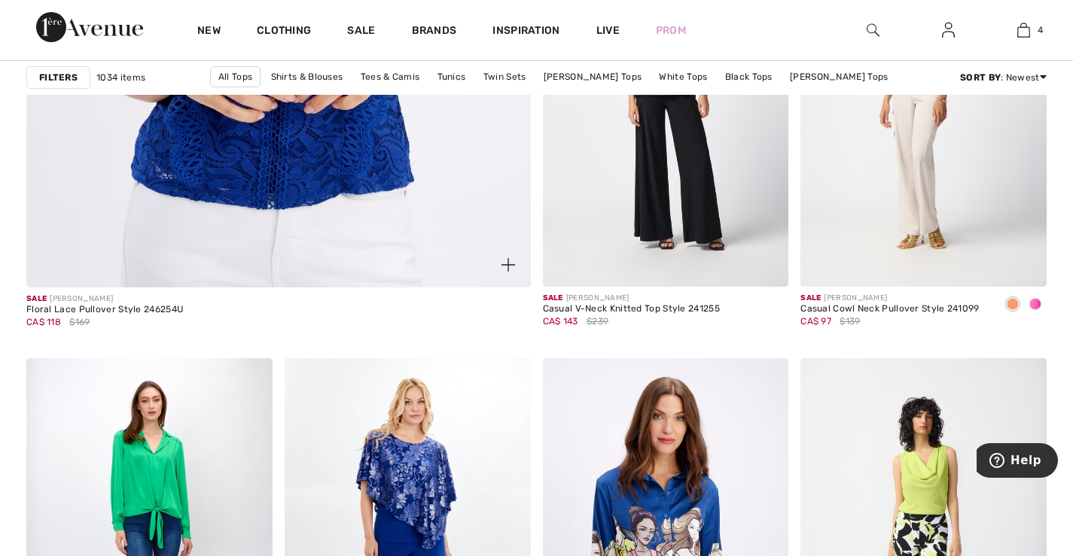
drag, startPoint x: 379, startPoint y: 87, endPoint x: 368, endPoint y: 125, distance: 39.3
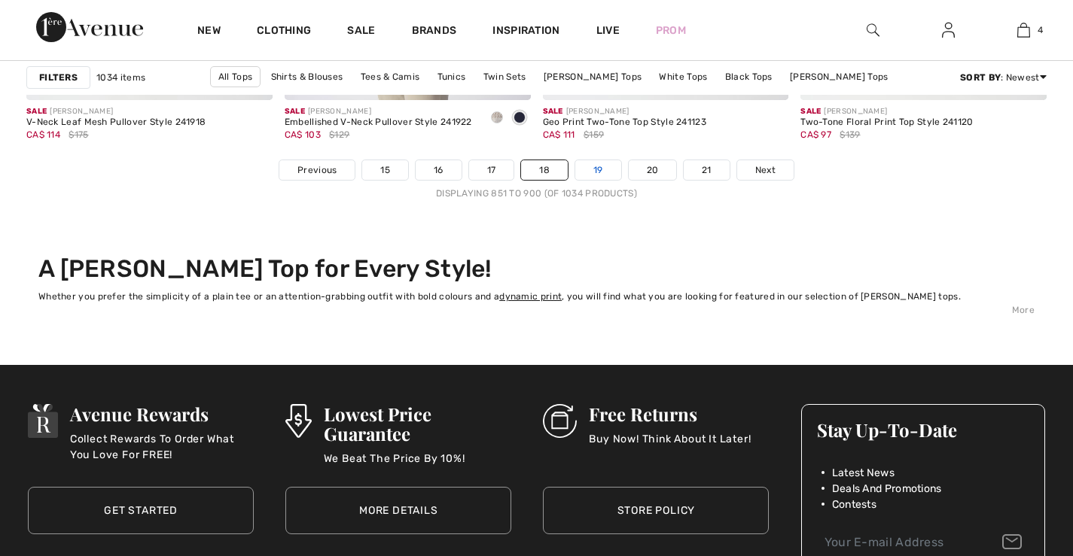
click at [598, 172] on link "19" at bounding box center [598, 170] width 46 height 20
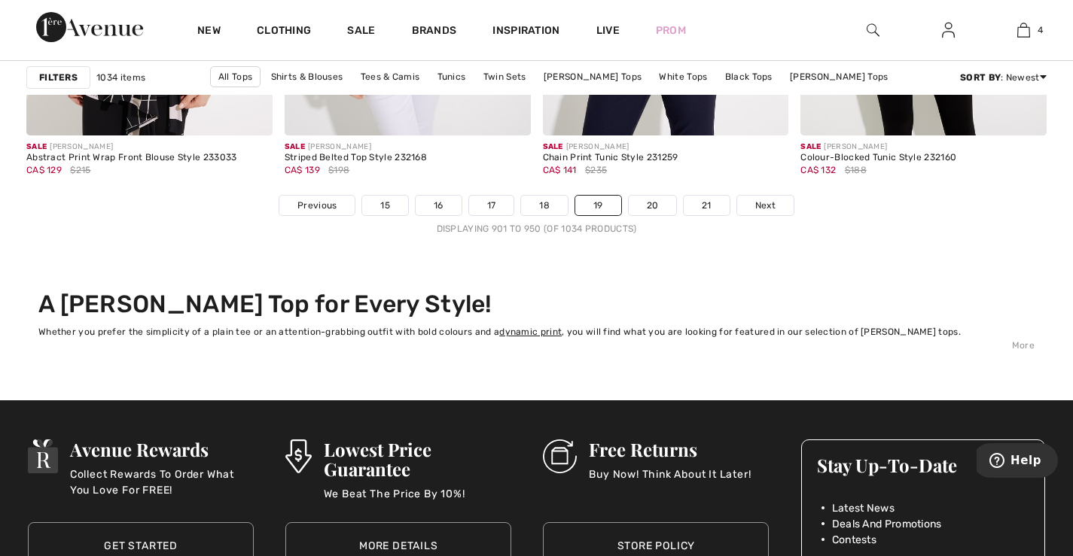
scroll to position [6776, 0]
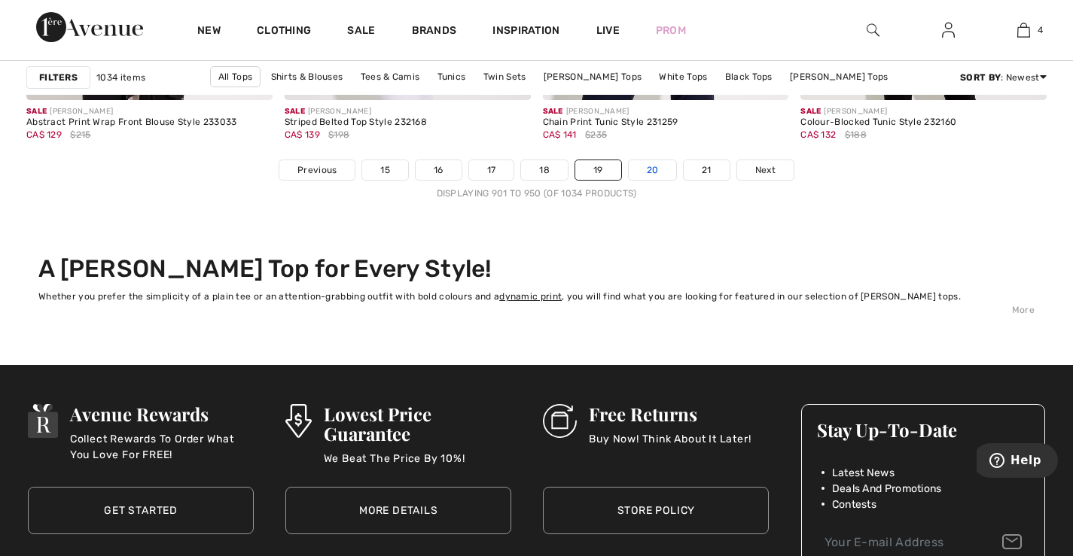
click at [654, 173] on link "20" at bounding box center [653, 170] width 48 height 20
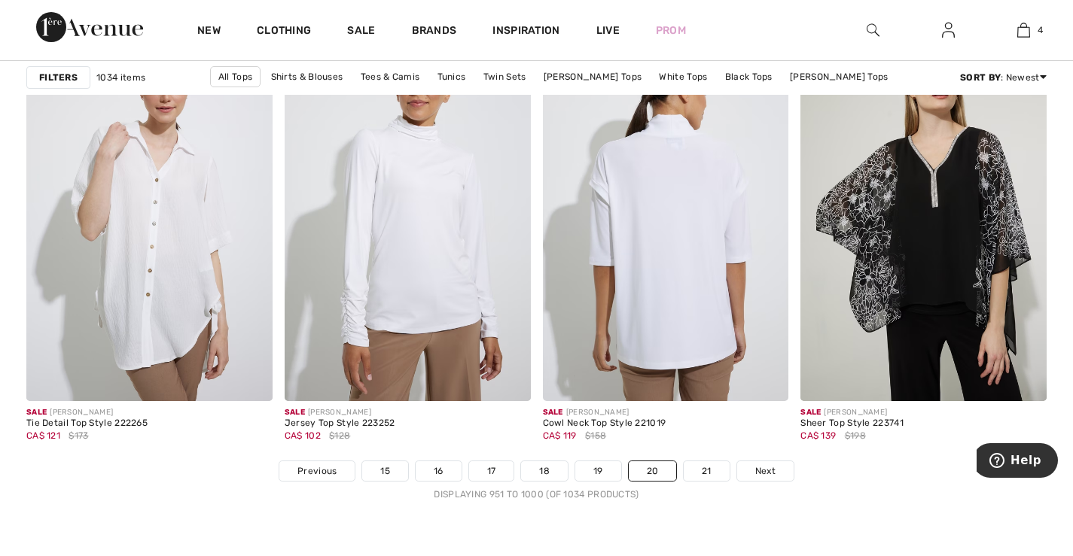
scroll to position [6550, 0]
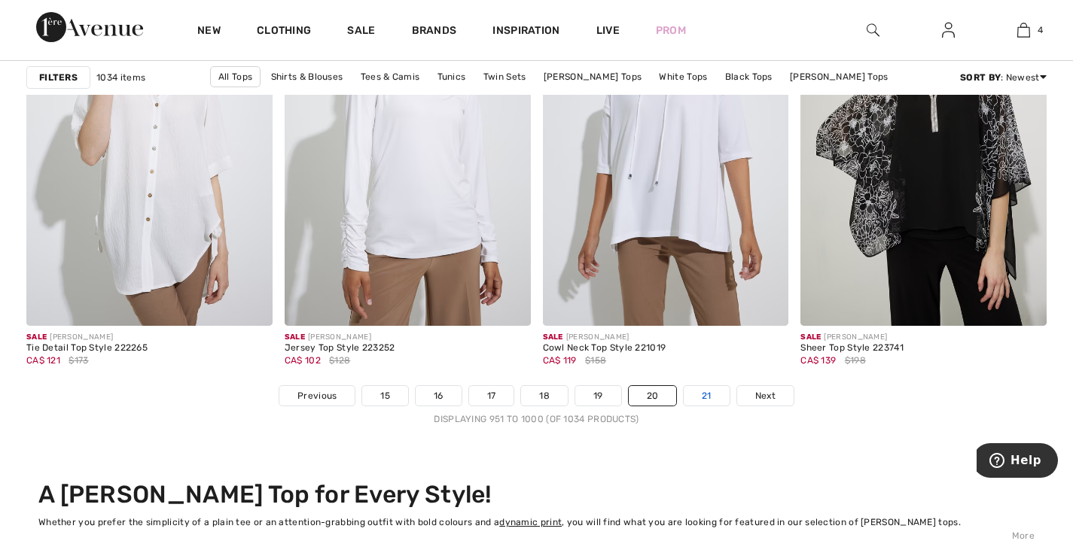
click at [705, 393] on link "21" at bounding box center [707, 396] width 46 height 20
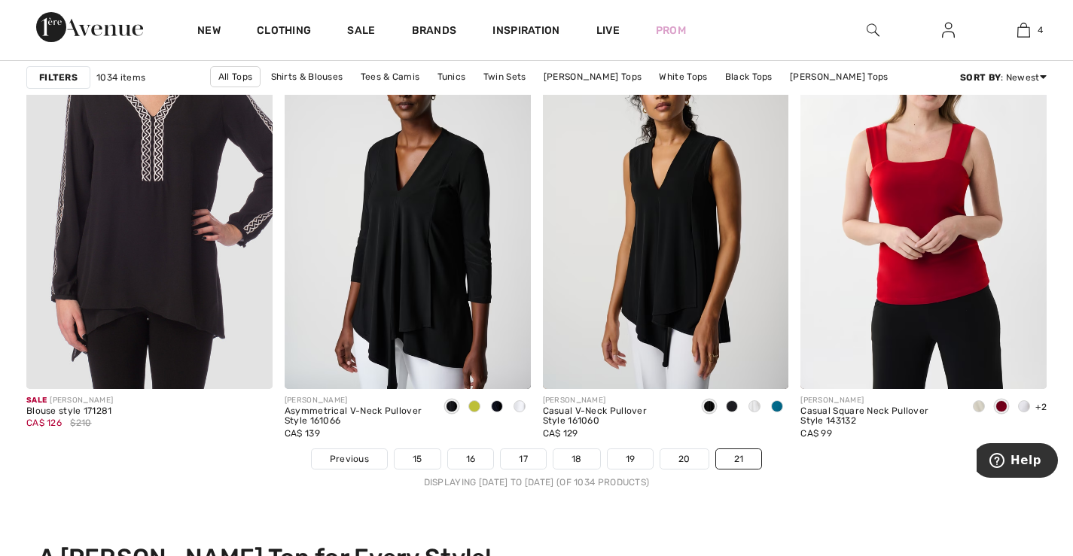
scroll to position [4442, 0]
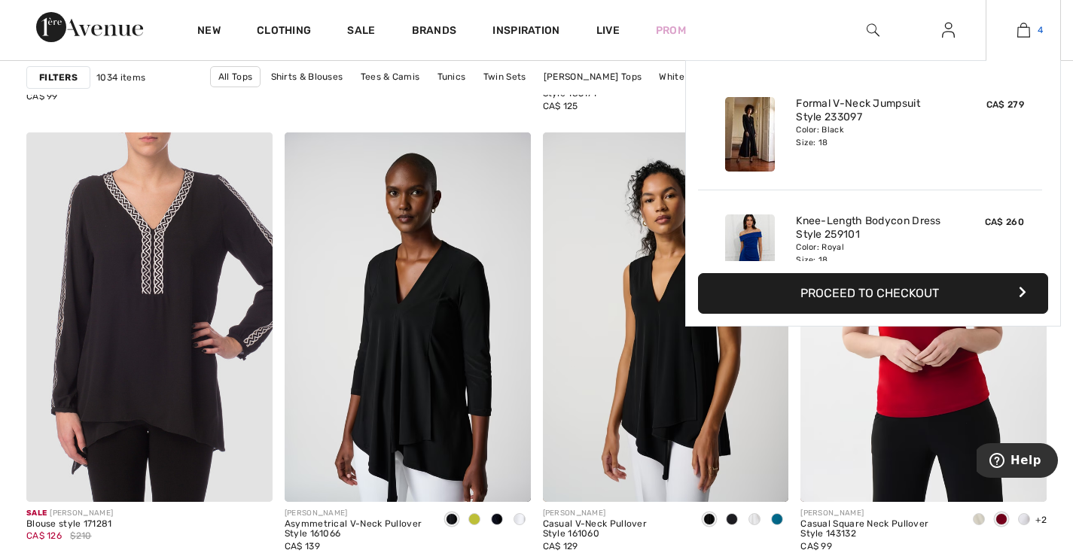
click at [1038, 30] on span "4" at bounding box center [1040, 30] width 5 height 14
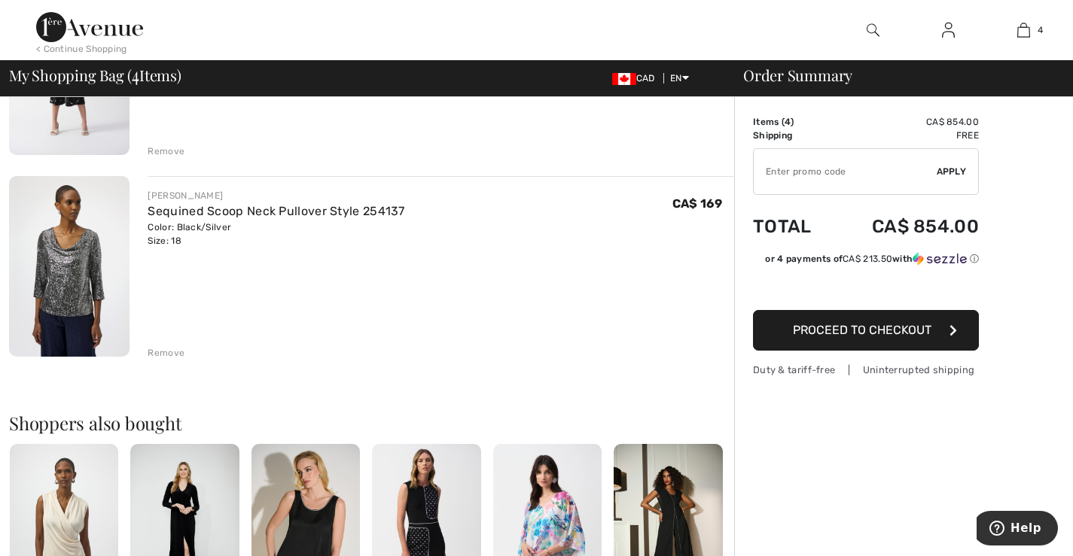
scroll to position [678, 0]
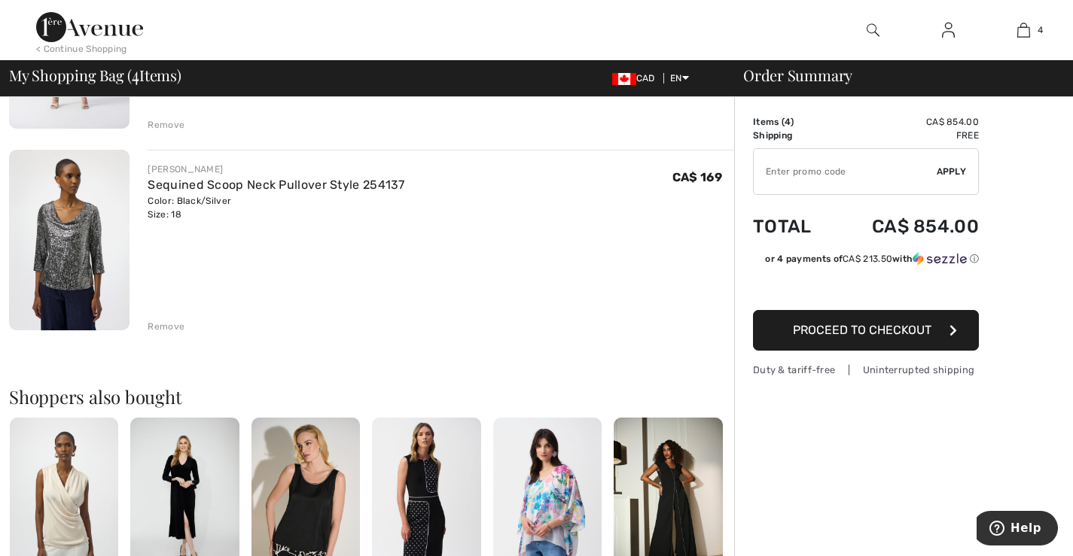
click at [67, 246] on img at bounding box center [69, 240] width 120 height 181
